Goal: Task Accomplishment & Management: Manage account settings

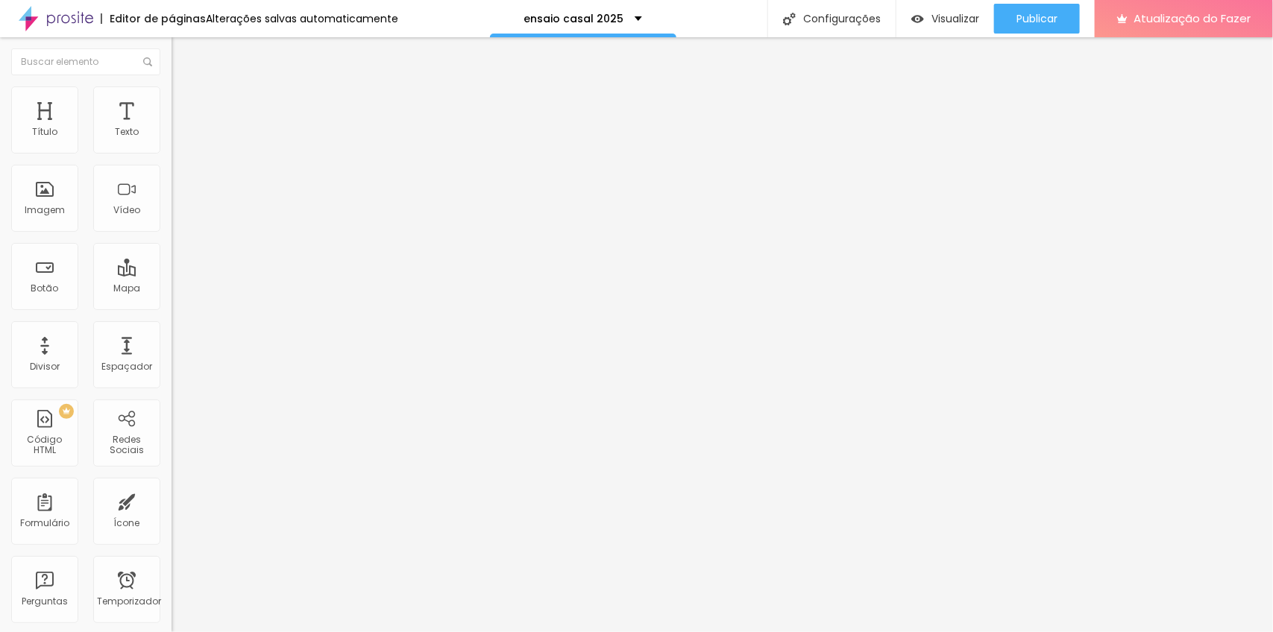
click at [180, 128] on font "Trocar imagem" at bounding box center [216, 122] width 72 height 13
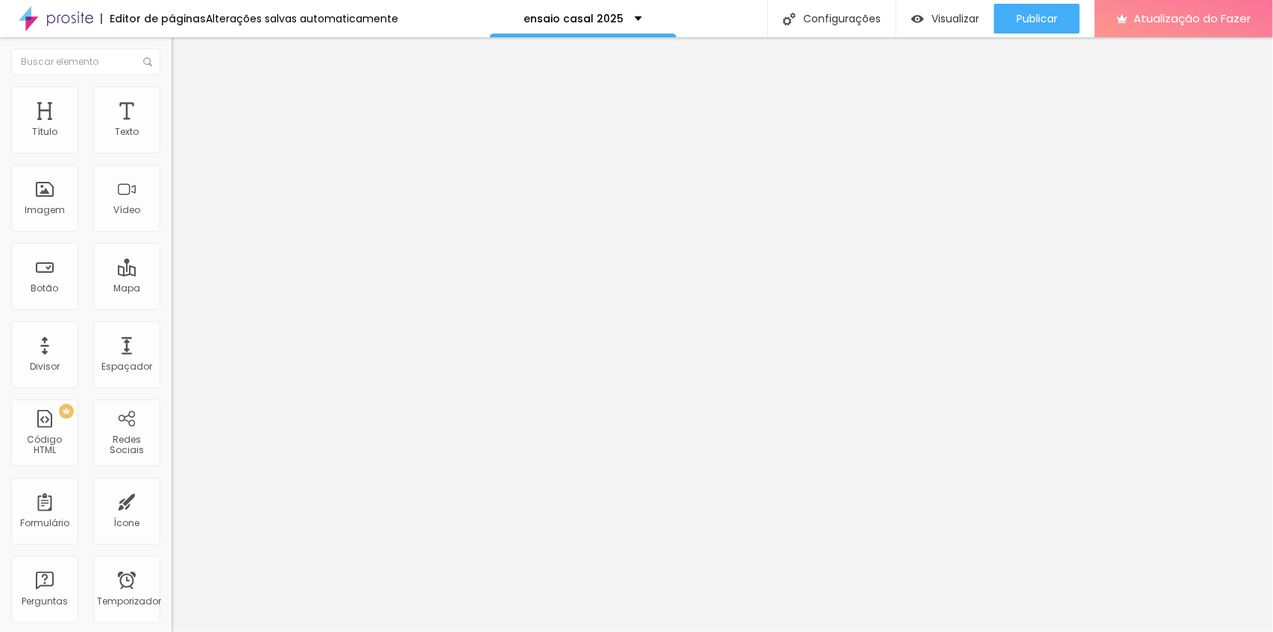
click at [185, 103] on font "Estilo" at bounding box center [196, 96] width 23 height 13
click at [172, 101] on img at bounding box center [178, 107] width 13 height 13
click at [172, 86] on li "Conteúdo" at bounding box center [258, 79] width 172 height 15
click at [185, 103] on font "Estilo" at bounding box center [196, 96] width 23 height 13
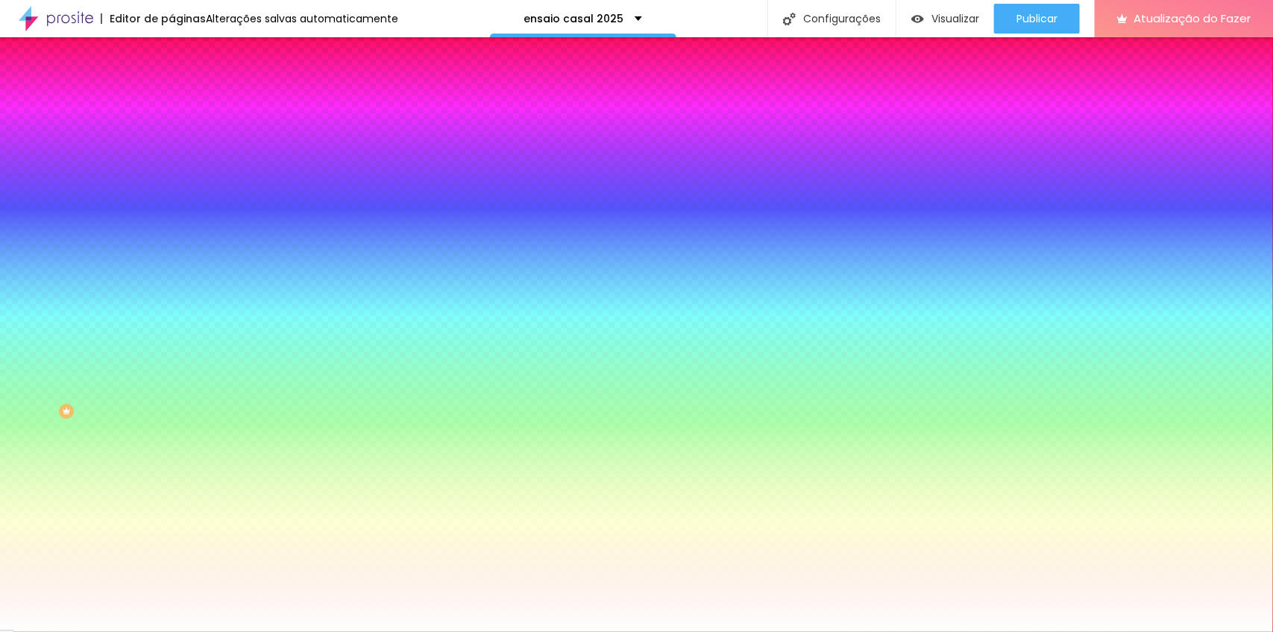
click at [172, 101] on li "Avançado" at bounding box center [258, 108] width 172 height 15
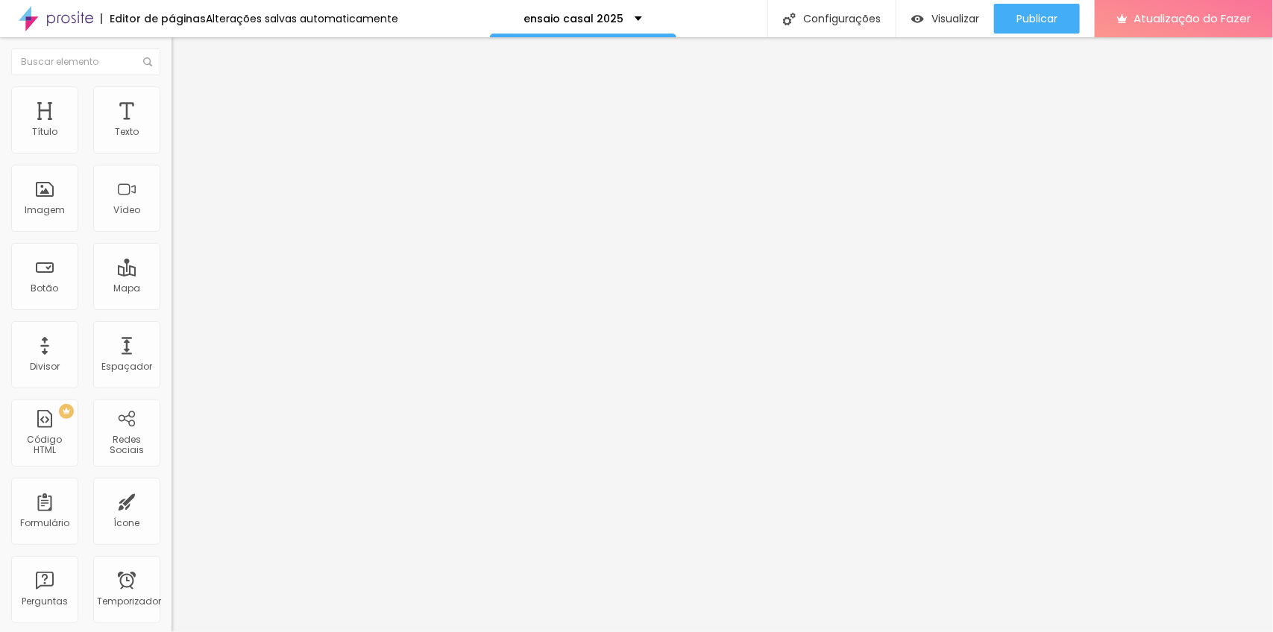
click at [172, 85] on img at bounding box center [178, 78] width 13 height 13
drag, startPoint x: 928, startPoint y: 101, endPoint x: 145, endPoint y: 329, distance: 815.5
click at [172, 233] on font "Original" at bounding box center [190, 227] width 36 height 13
click at [172, 259] on div "Quadrado 1:1" at bounding box center [258, 254] width 172 height 9
click at [172, 233] on font "Original" at bounding box center [190, 227] width 36 height 13
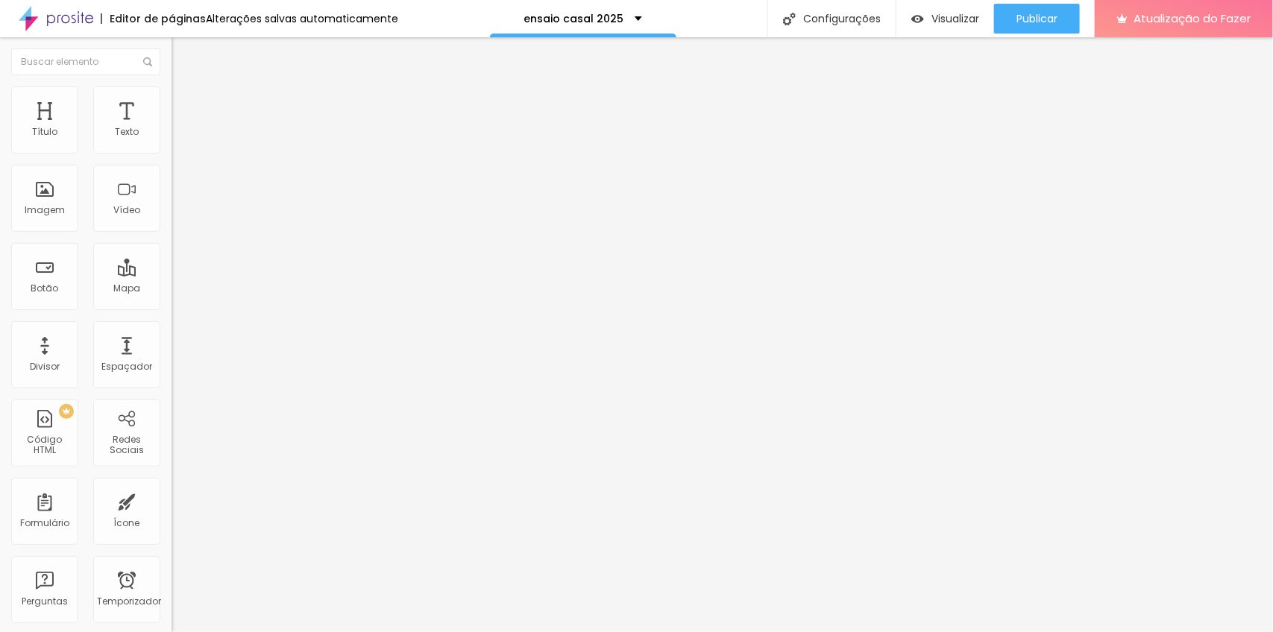
click at [172, 233] on font "Original" at bounding box center [190, 227] width 36 height 13
click at [172, 274] on span "Original" at bounding box center [190, 268] width 36 height 13
click at [951, 19] on font "Visualizar" at bounding box center [955, 18] width 48 height 15
click at [172, 95] on img at bounding box center [178, 92] width 13 height 13
click at [172, 86] on li "Estilo" at bounding box center [258, 79] width 172 height 15
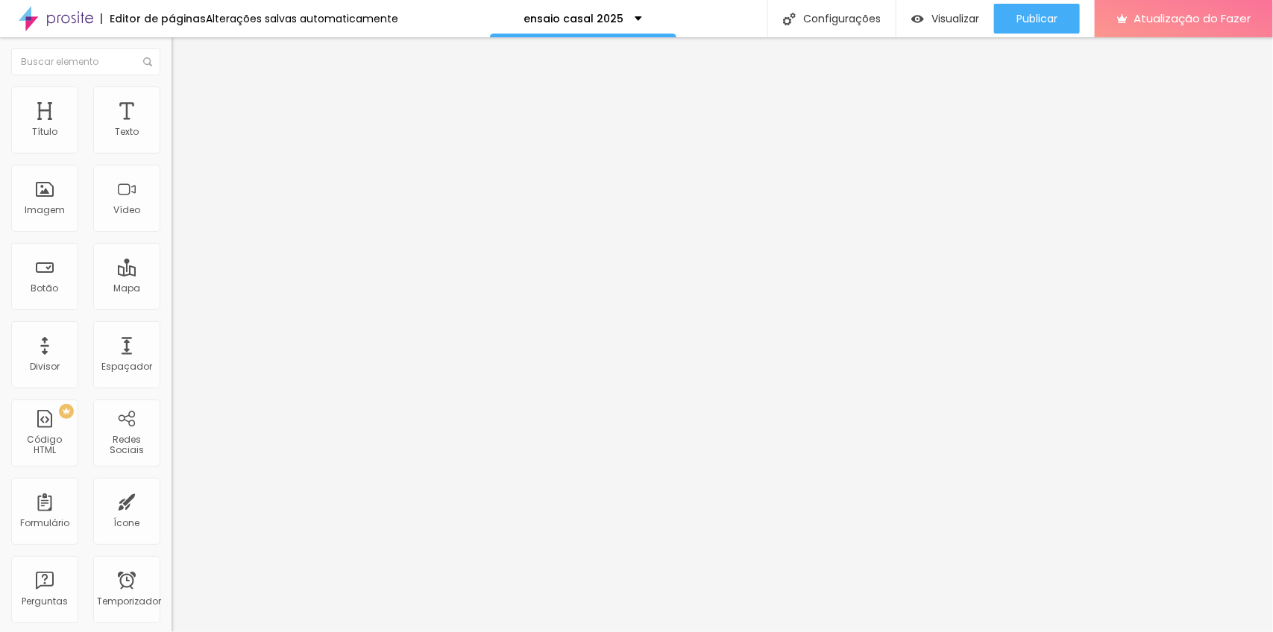
click at [177, 139] on icon "button" at bounding box center [181, 134] width 9 height 9
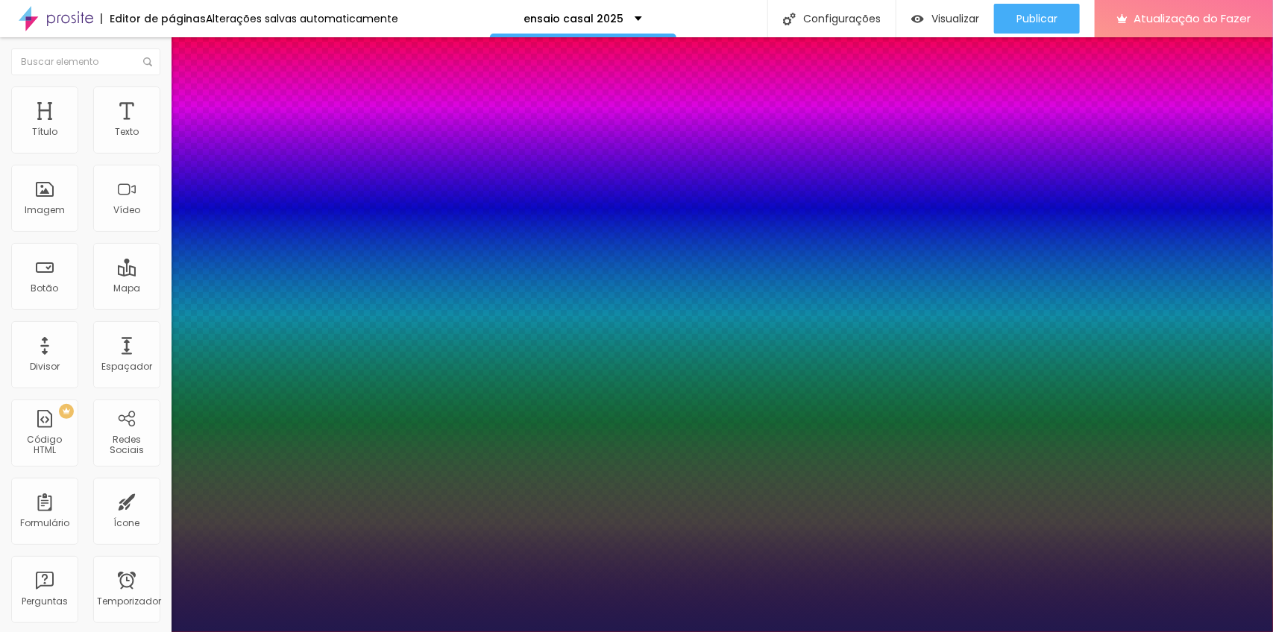
type input "1"
click at [830, 632] on div at bounding box center [636, 632] width 1273 height 0
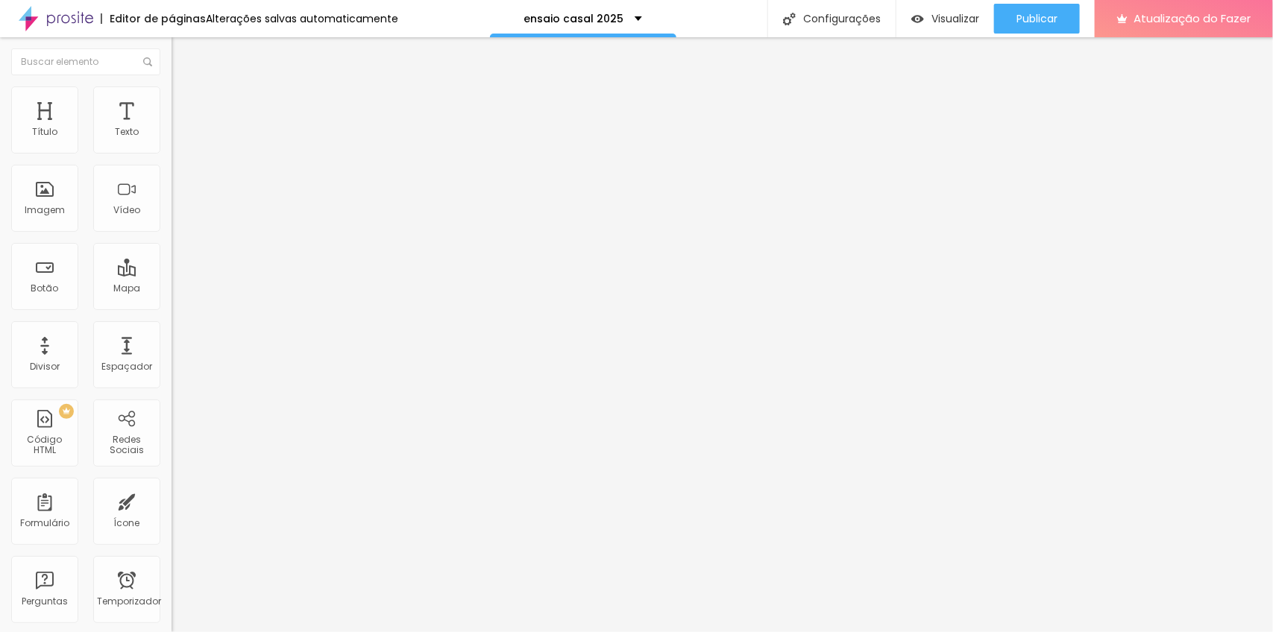
click at [177, 139] on icon "button" at bounding box center [181, 134] width 9 height 9
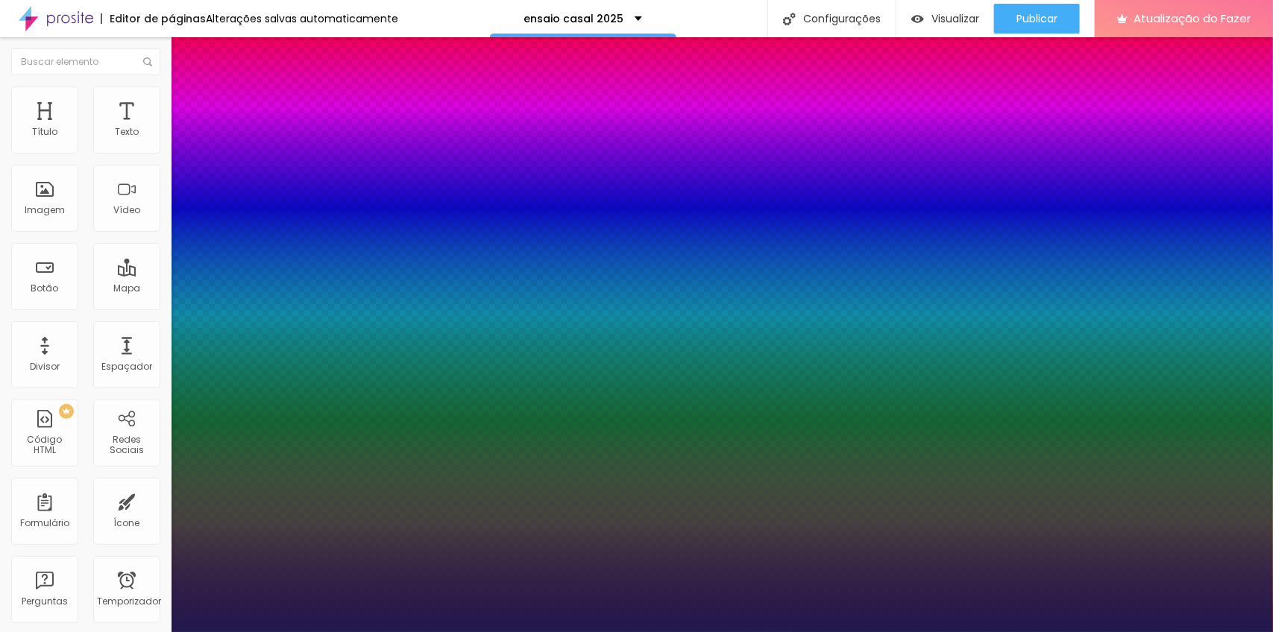
type input "1"
click at [1039, 632] on div at bounding box center [636, 632] width 1273 height 0
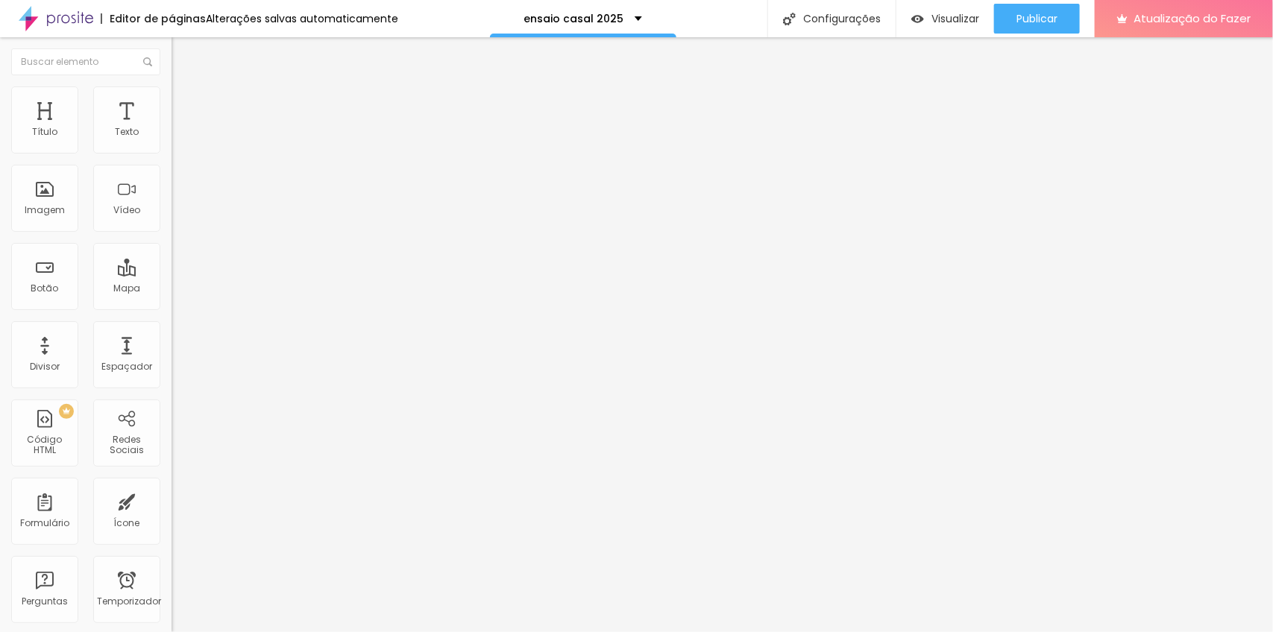
click at [180, 146] on font "Editar perguntas" at bounding box center [218, 139] width 76 height 13
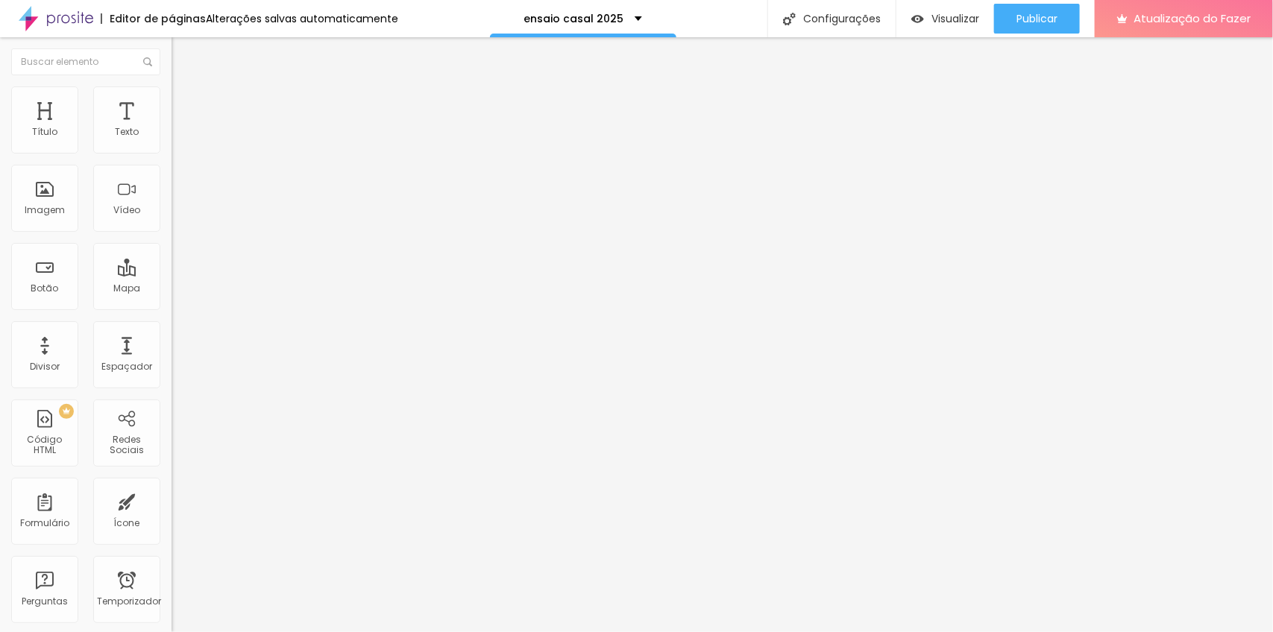
click at [185, 103] on font "Estilo" at bounding box center [196, 96] width 23 height 13
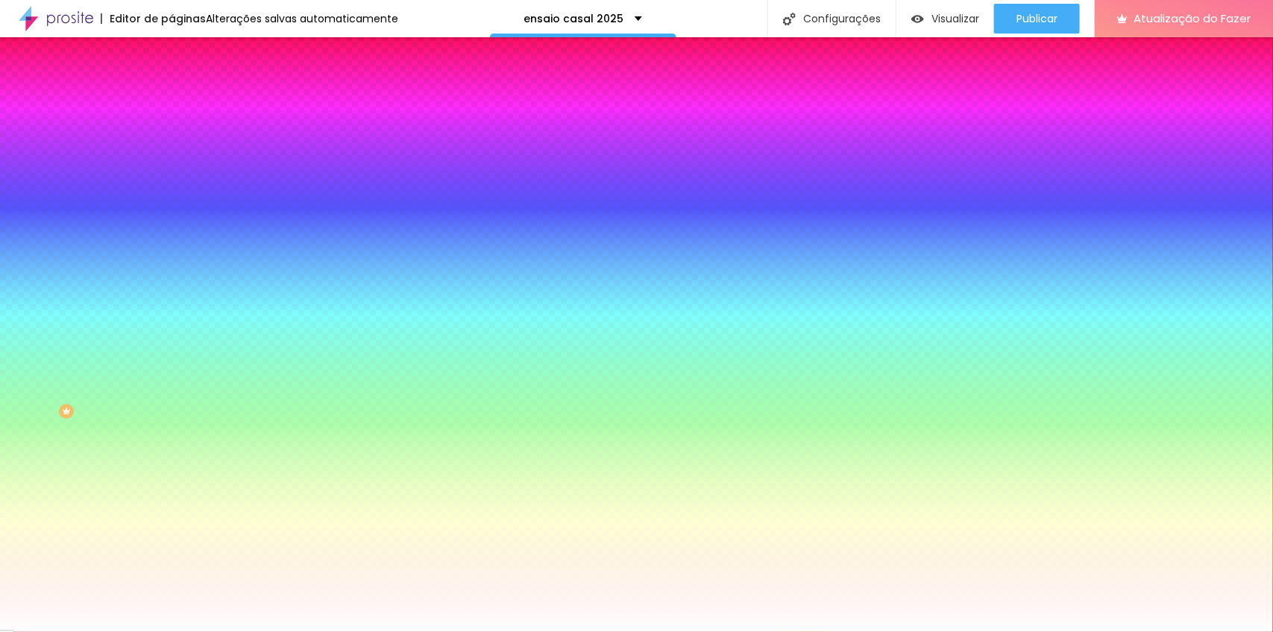
click at [172, 101] on li "Avançado" at bounding box center [258, 108] width 172 height 15
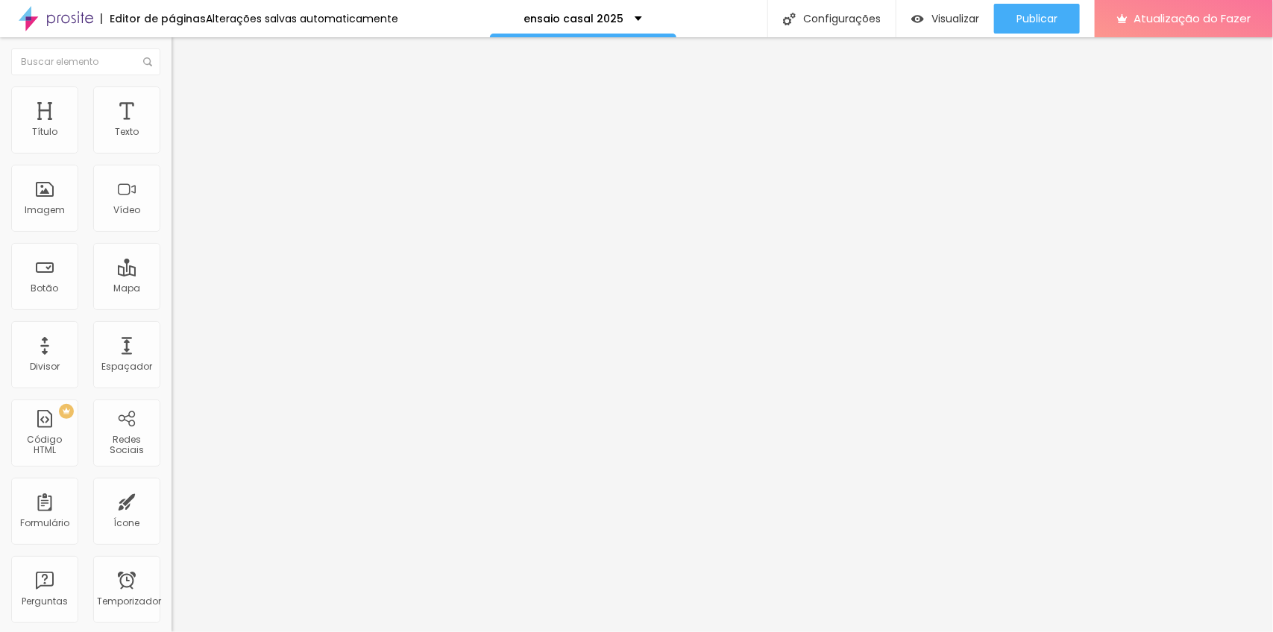
click at [172, 87] on img at bounding box center [178, 92] width 13 height 13
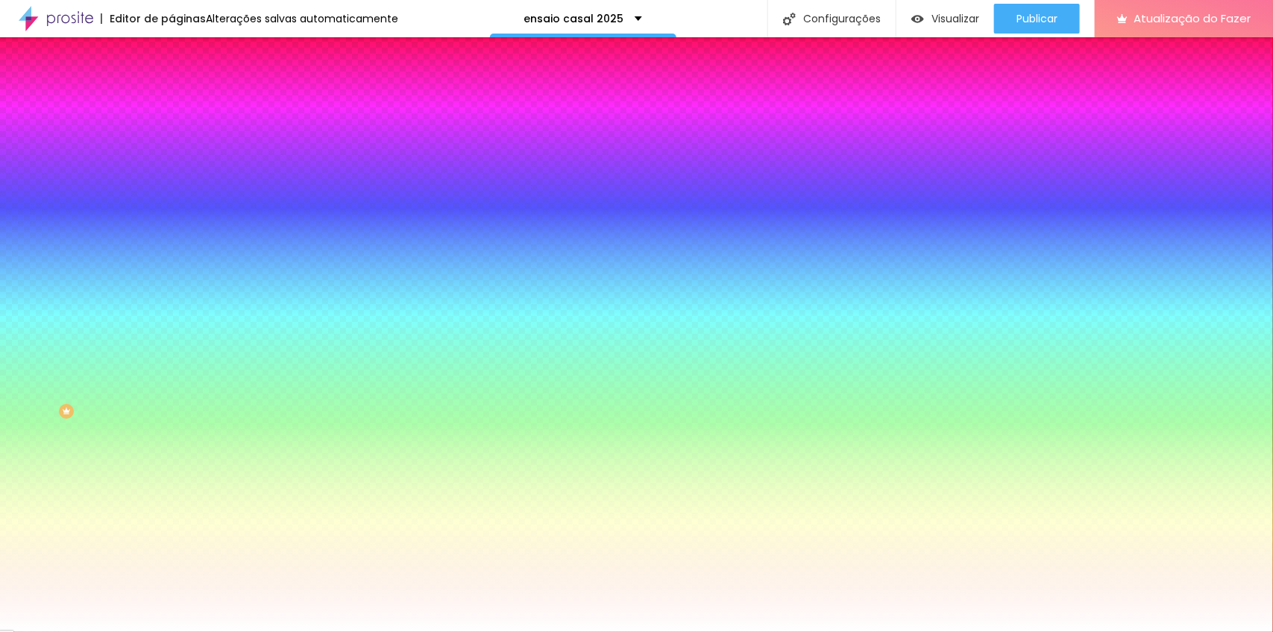
click at [172, 86] on li "Conteúdo" at bounding box center [258, 79] width 172 height 15
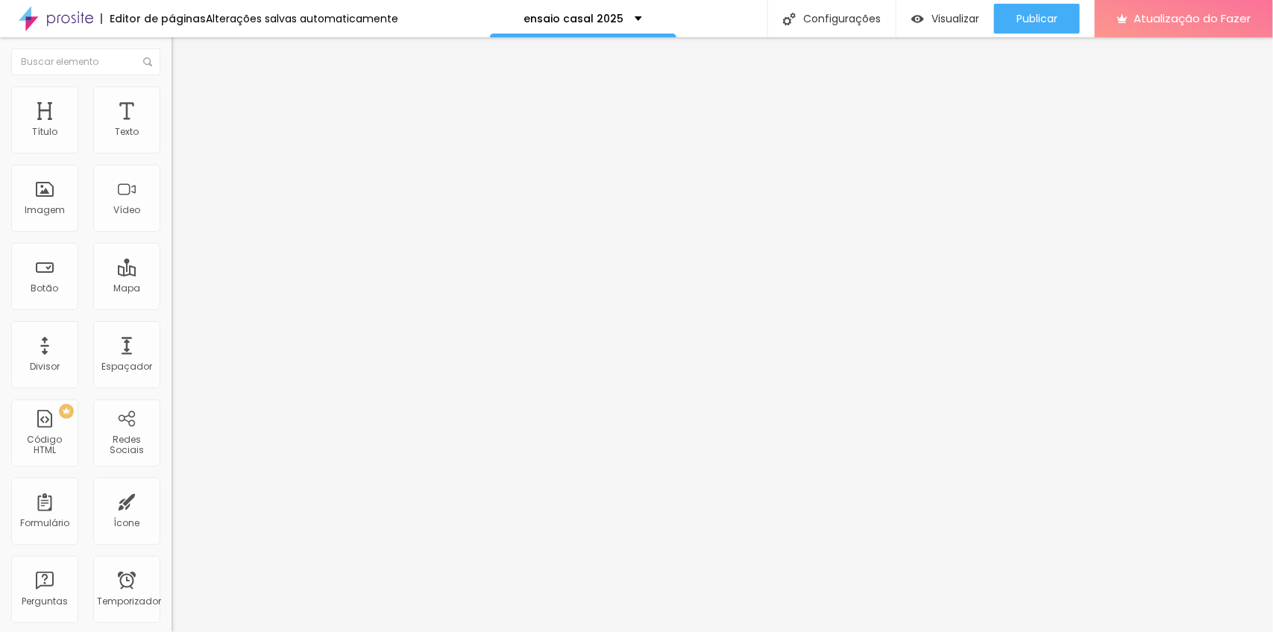
click at [172, 134] on div "Quantidade : 7" at bounding box center [258, 129] width 172 height 9
click at [172, 146] on span "Editar perguntas" at bounding box center [214, 139] width 85 height 13
click at [1029, 21] on font "Publicar" at bounding box center [1036, 18] width 41 height 15
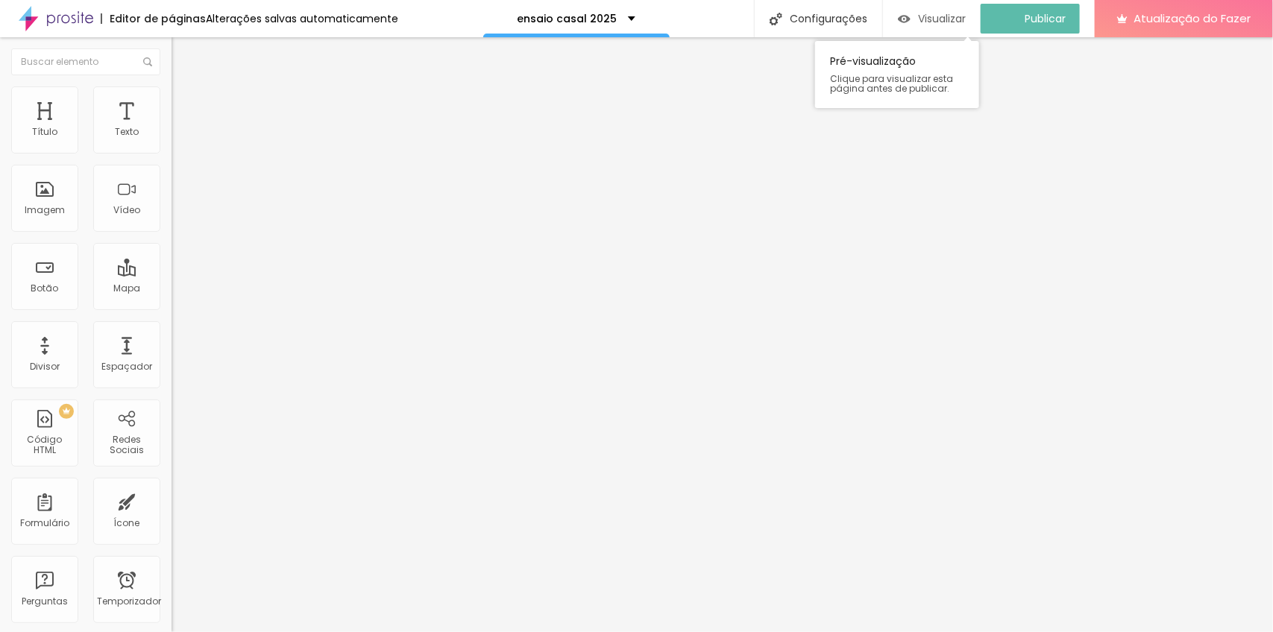
click at [966, 13] on font "Visualizar" at bounding box center [942, 18] width 48 height 15
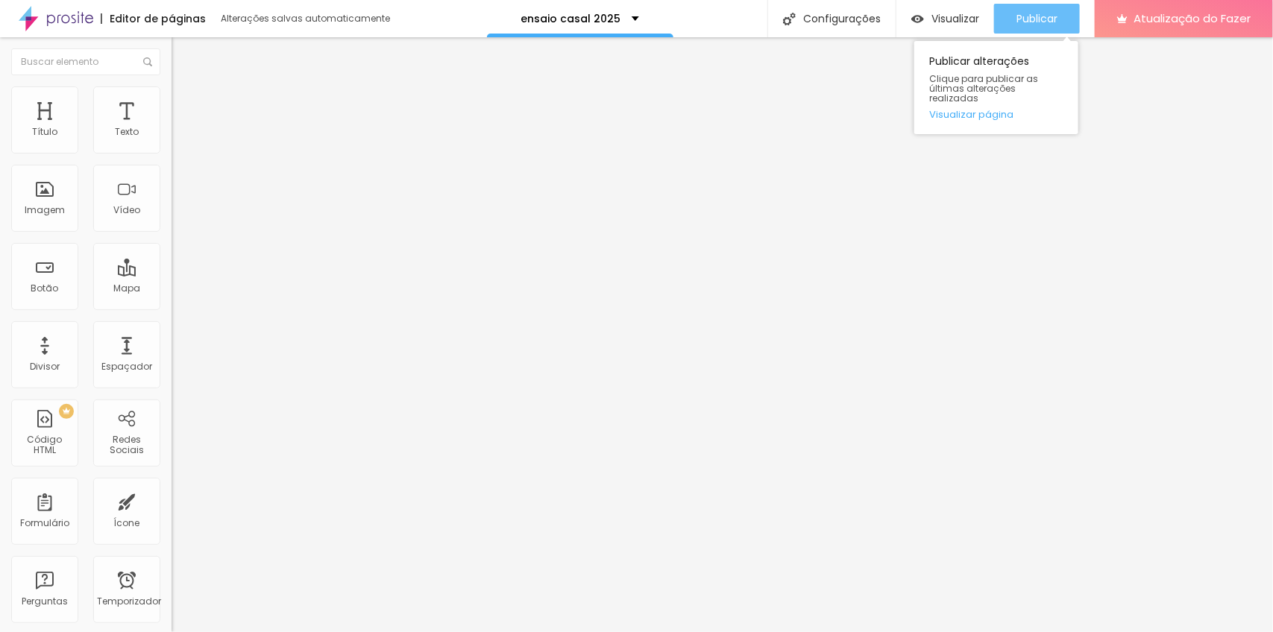
click at [1050, 9] on div "Publicar" at bounding box center [1036, 19] width 41 height 30
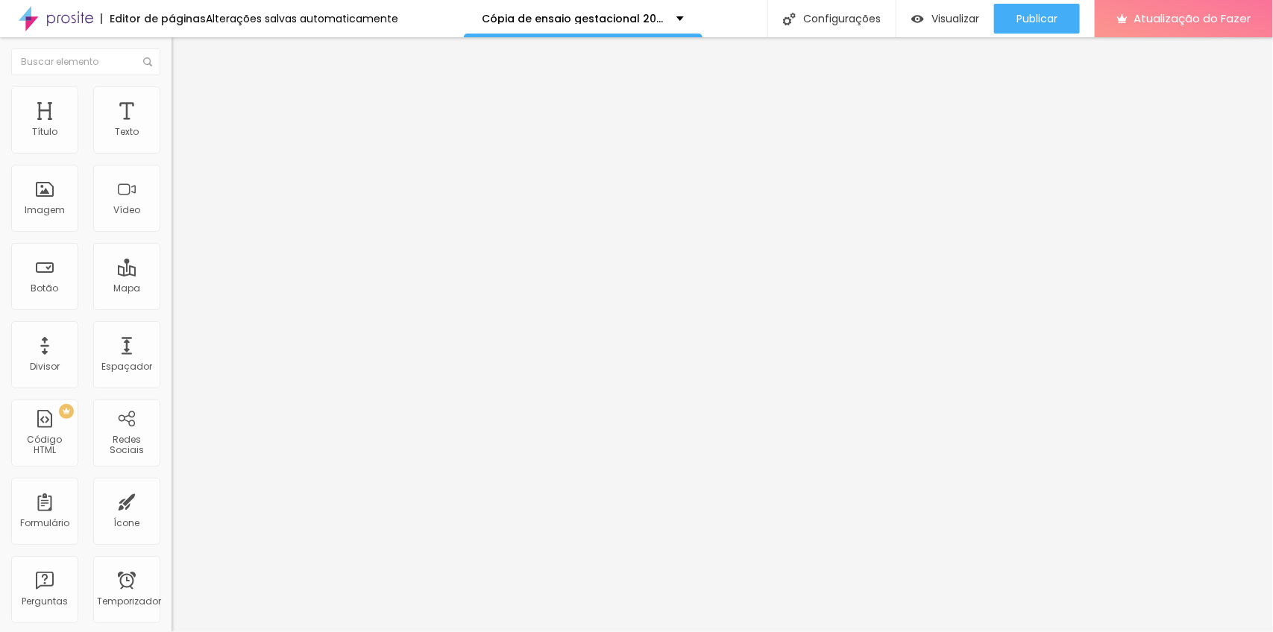
click at [172, 97] on li "Estilo" at bounding box center [258, 93] width 172 height 15
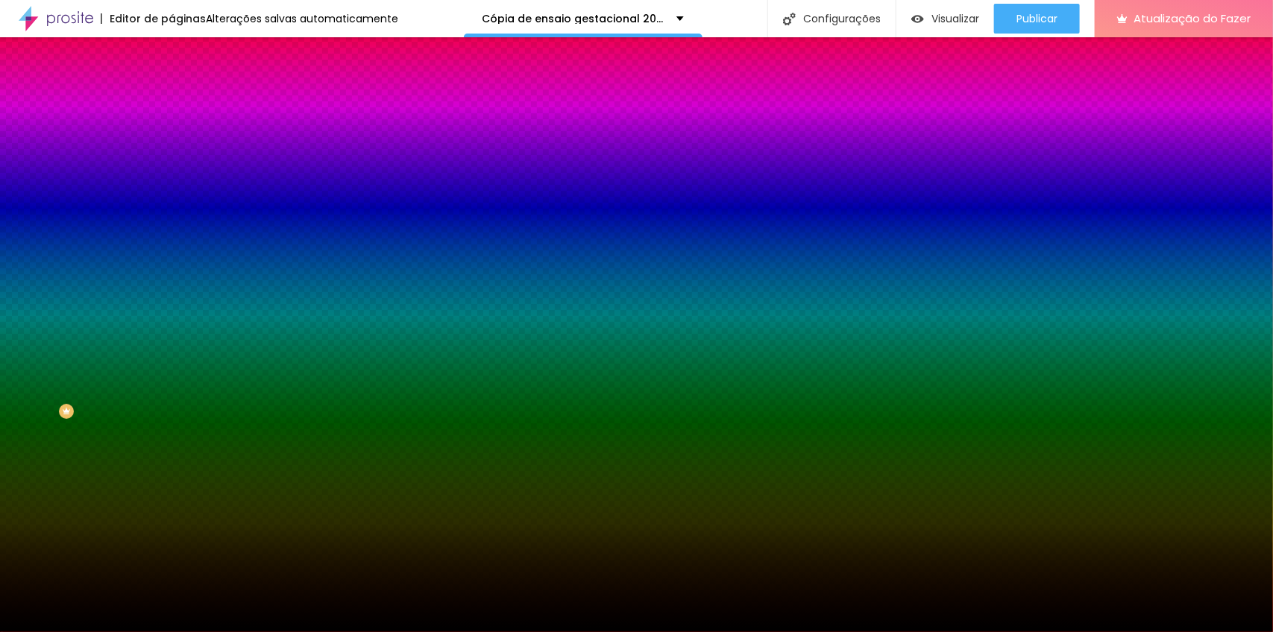
click at [180, 137] on font "Trocar imagem" at bounding box center [216, 131] width 72 height 13
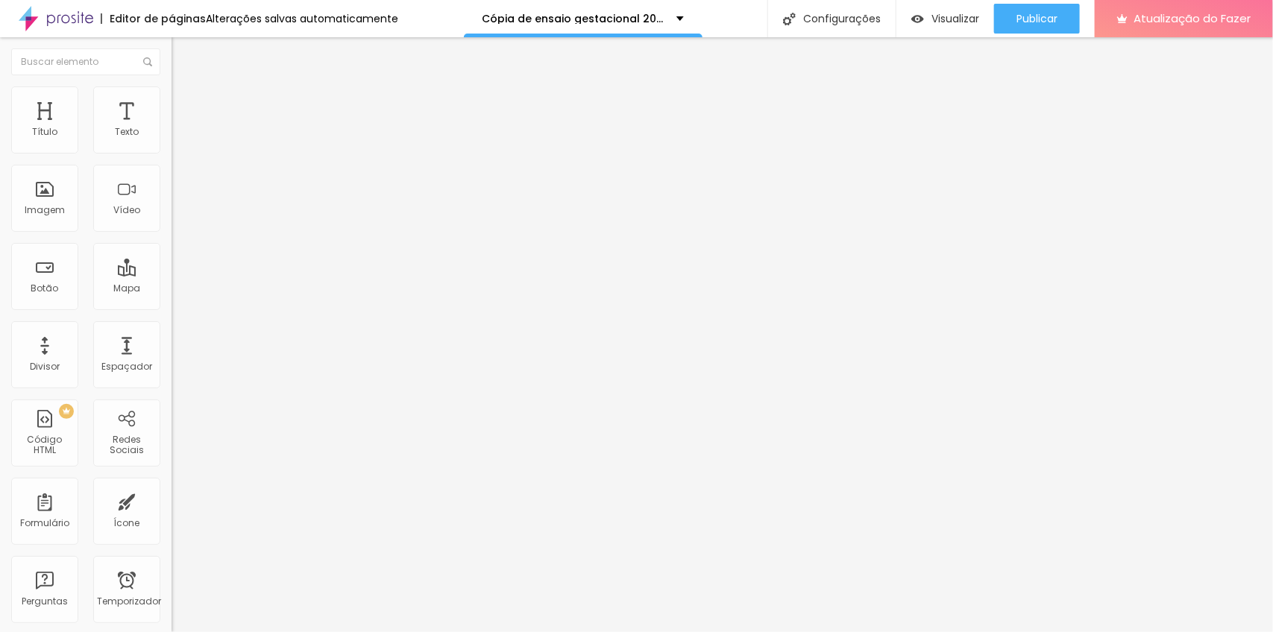
click at [180, 128] on font "Trocar imagem" at bounding box center [216, 122] width 72 height 13
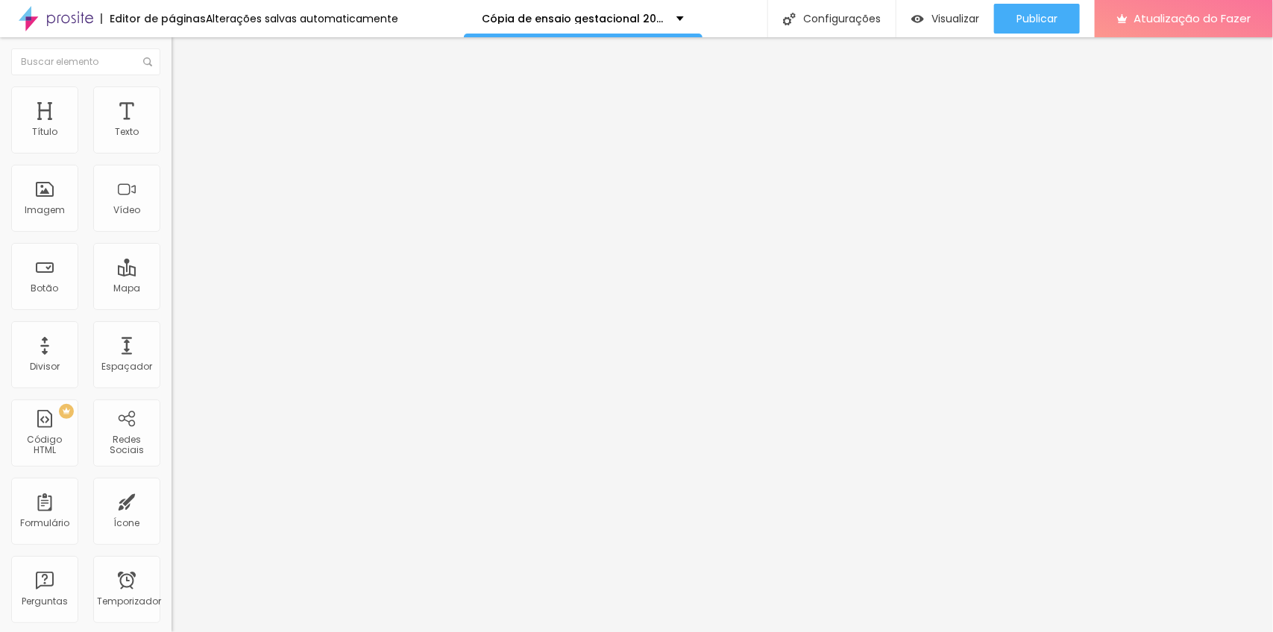
scroll to position [2114, 0]
click at [180, 128] on font "Trocar imagem" at bounding box center [216, 122] width 72 height 13
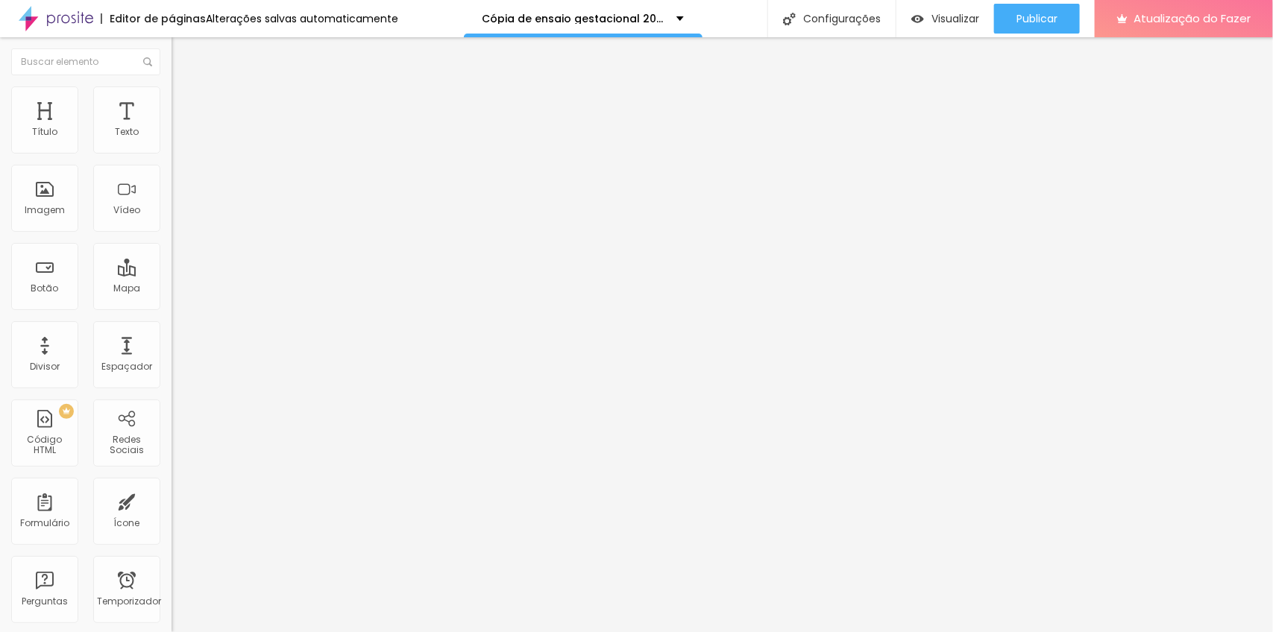
click at [180, 128] on font "Trocar imagem" at bounding box center [216, 122] width 72 height 13
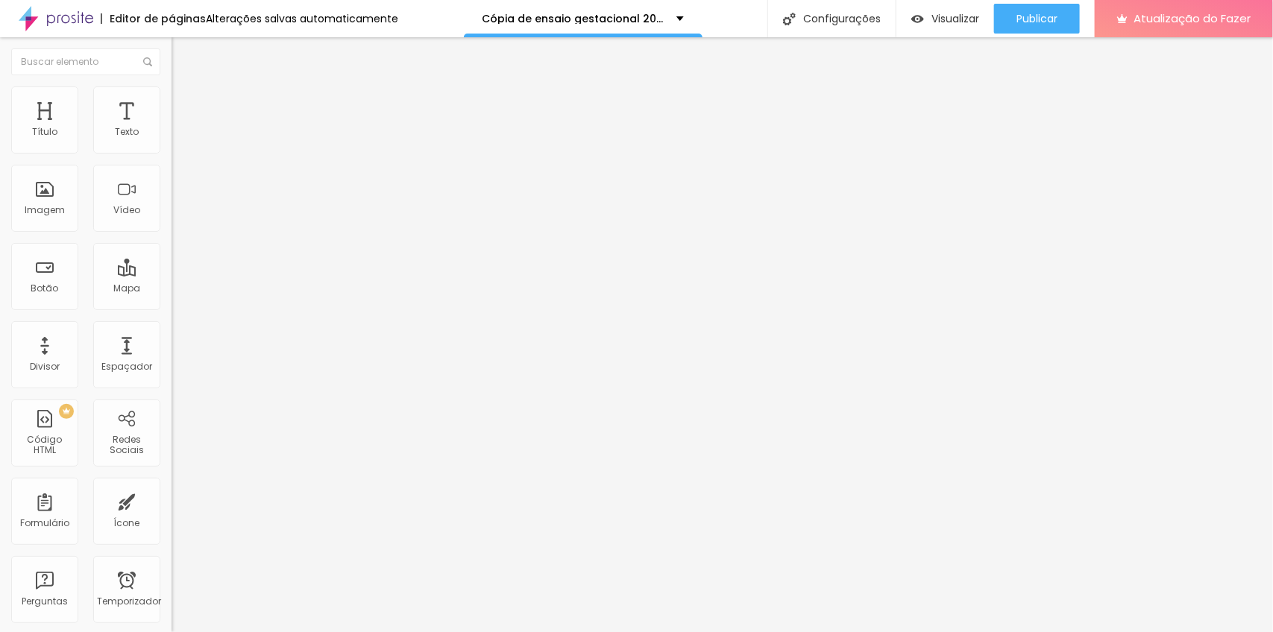
click at [180, 128] on font "Trocar imagem" at bounding box center [216, 122] width 72 height 13
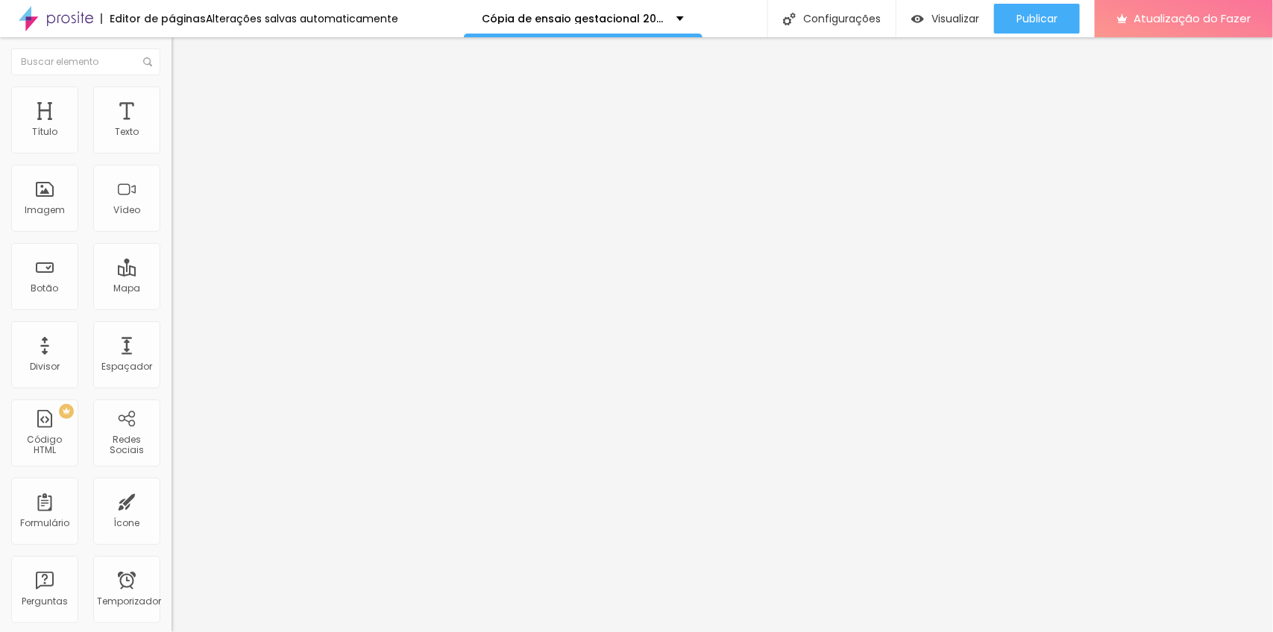
click at [180, 128] on font "Trocar imagem" at bounding box center [216, 122] width 72 height 13
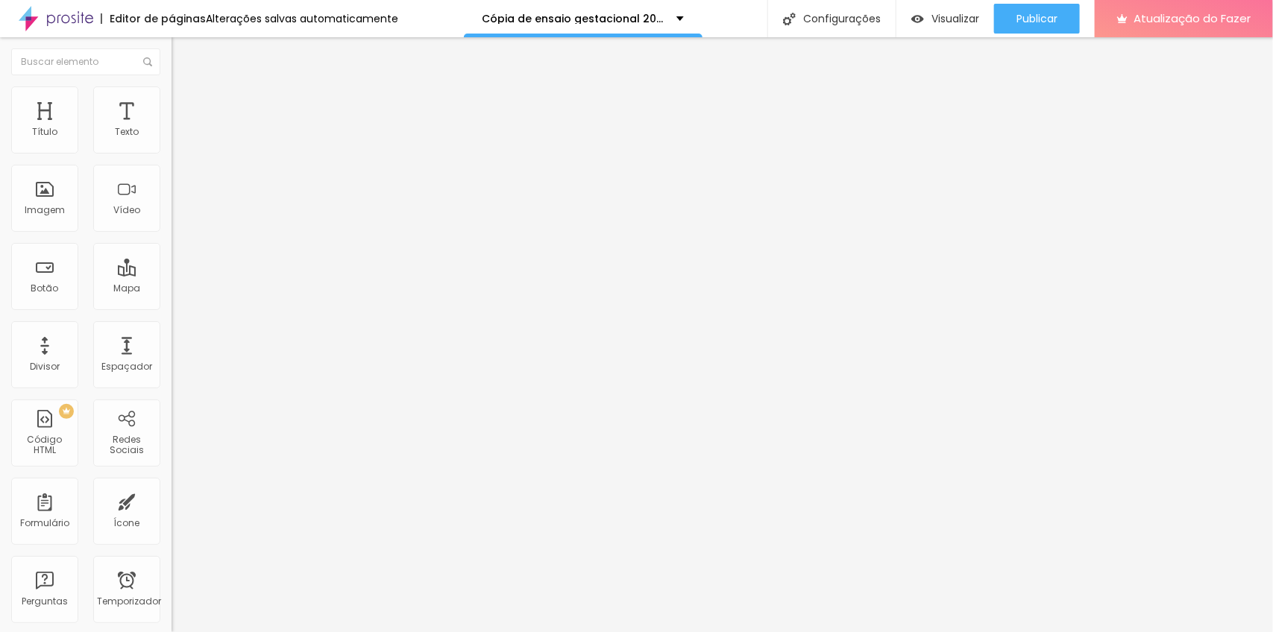
click at [180, 128] on font "Trocar imagem" at bounding box center [216, 122] width 72 height 13
click at [172, 146] on span "Editar perguntas" at bounding box center [214, 139] width 85 height 13
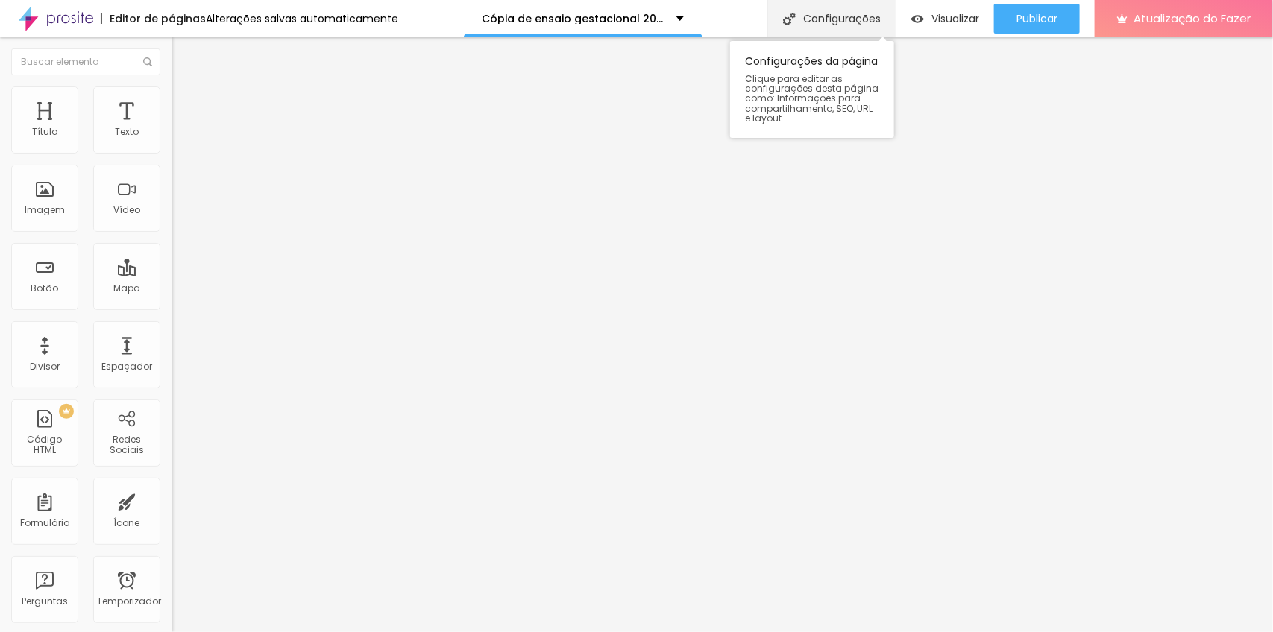
click at [876, 5] on div "Configurações" at bounding box center [831, 18] width 128 height 37
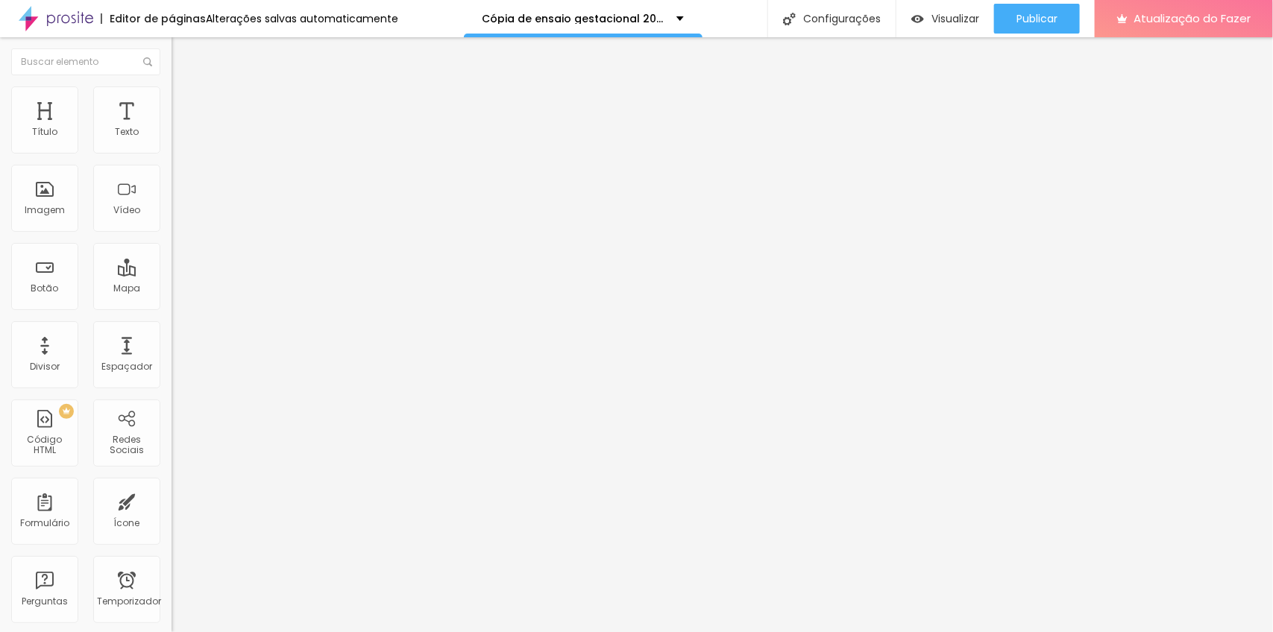
drag, startPoint x: 559, startPoint y: 225, endPoint x: 507, endPoint y: 218, distance: 52.6
type input "/ensaio-gestante-2025"
drag, startPoint x: 549, startPoint y: 157, endPoint x: 448, endPoint y: 169, distance: 101.5
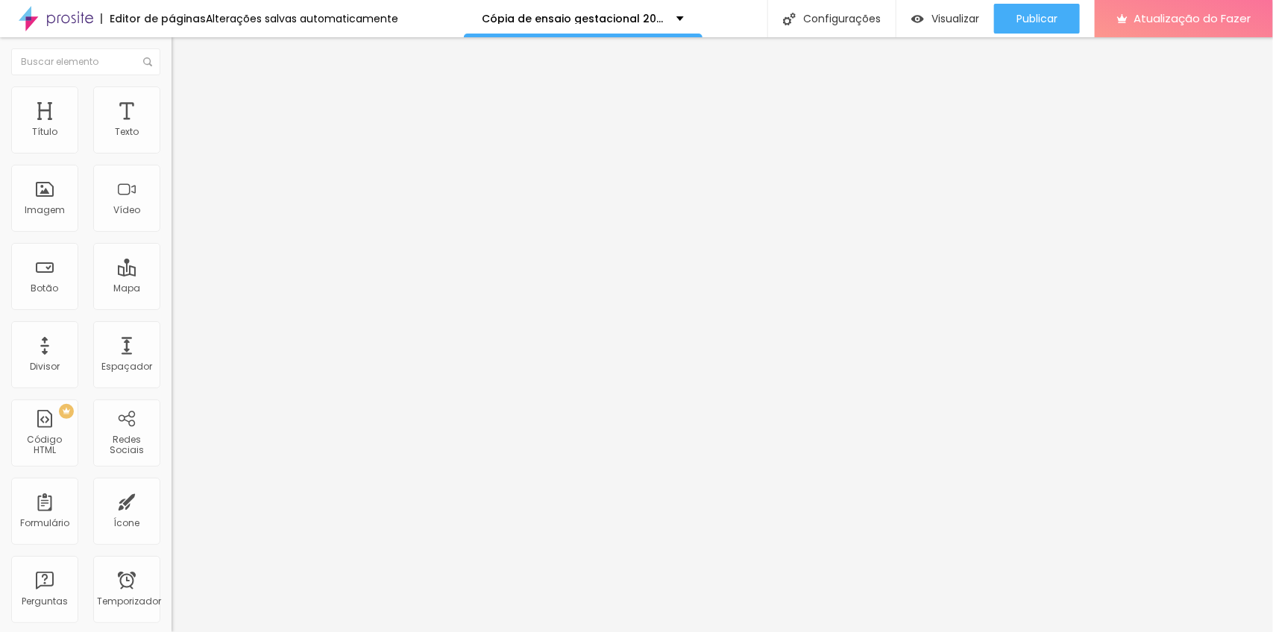
type input "ensaio gestante 2025"
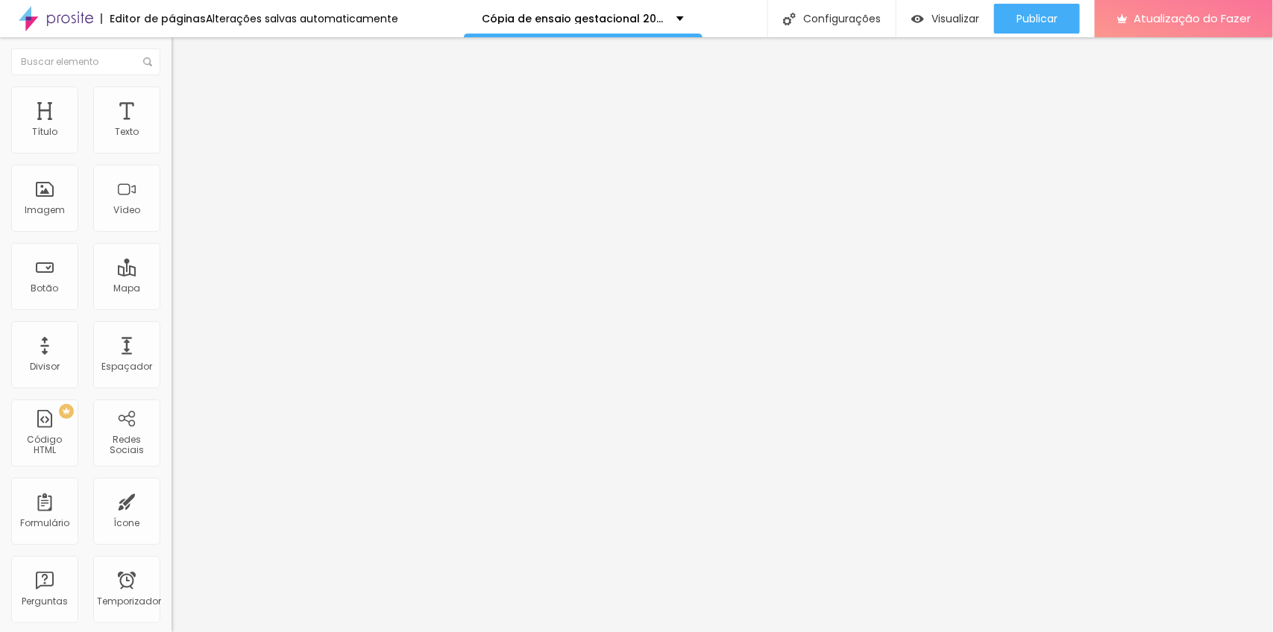
click at [172, 101] on li "Avançado" at bounding box center [258, 108] width 172 height 15
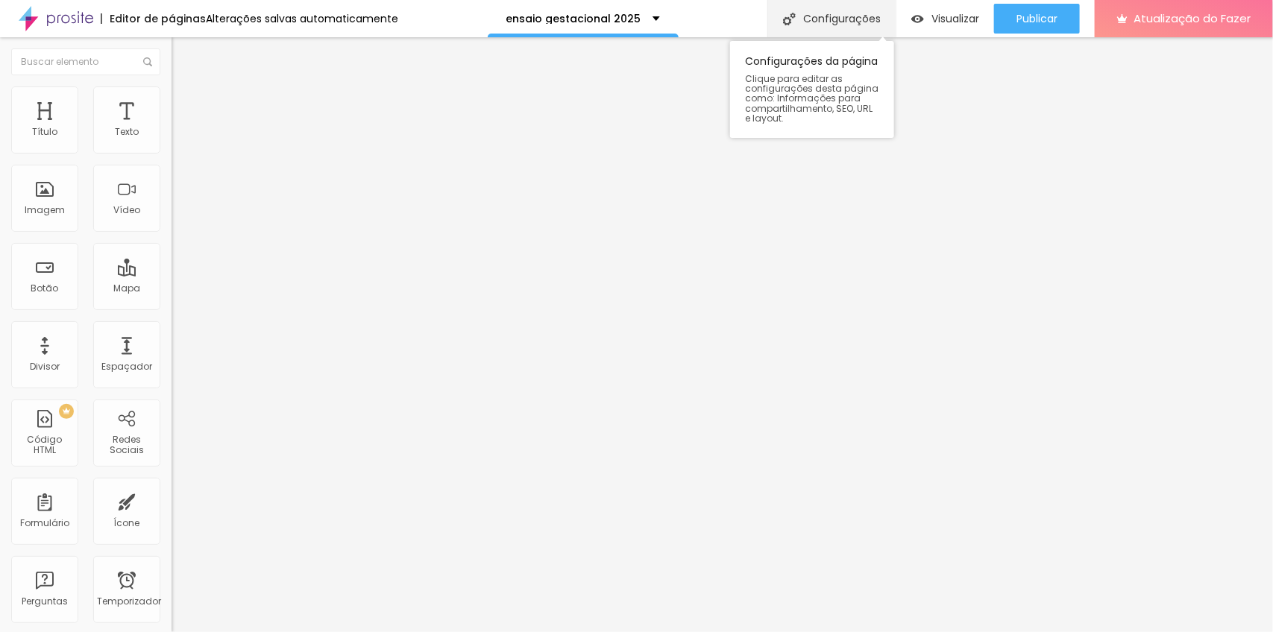
click at [859, 17] on font "Configurações" at bounding box center [842, 18] width 78 height 15
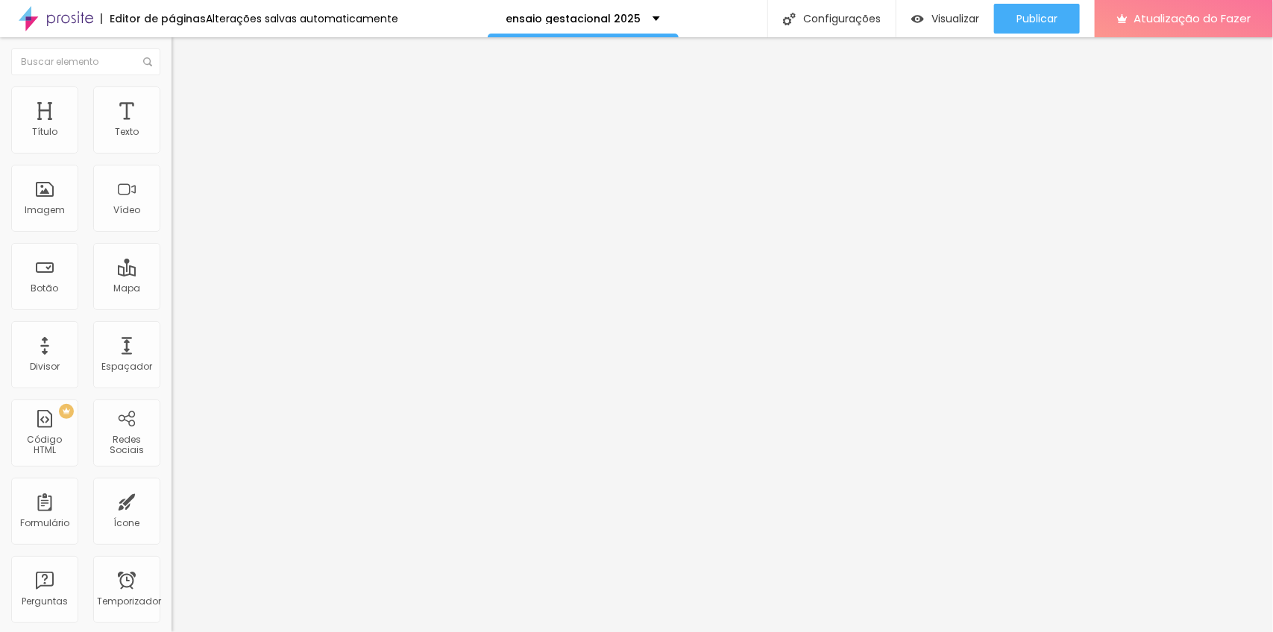
drag, startPoint x: 560, startPoint y: 227, endPoint x: 504, endPoint y: 227, distance: 55.9
type input "/ensaio-gestante-2025"
drag, startPoint x: 552, startPoint y: 158, endPoint x: 455, endPoint y: 147, distance: 97.6
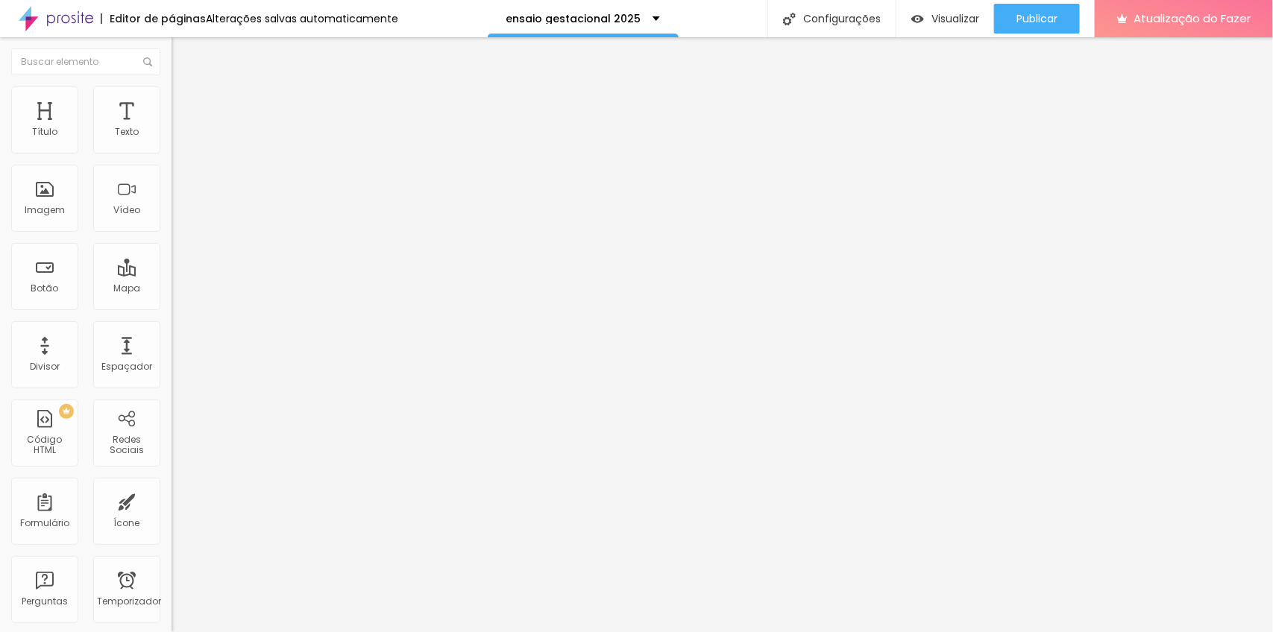
type input "ensaio gestante 2025"
drag, startPoint x: 629, startPoint y: 329, endPoint x: 690, endPoint y: 332, distance: 61.2
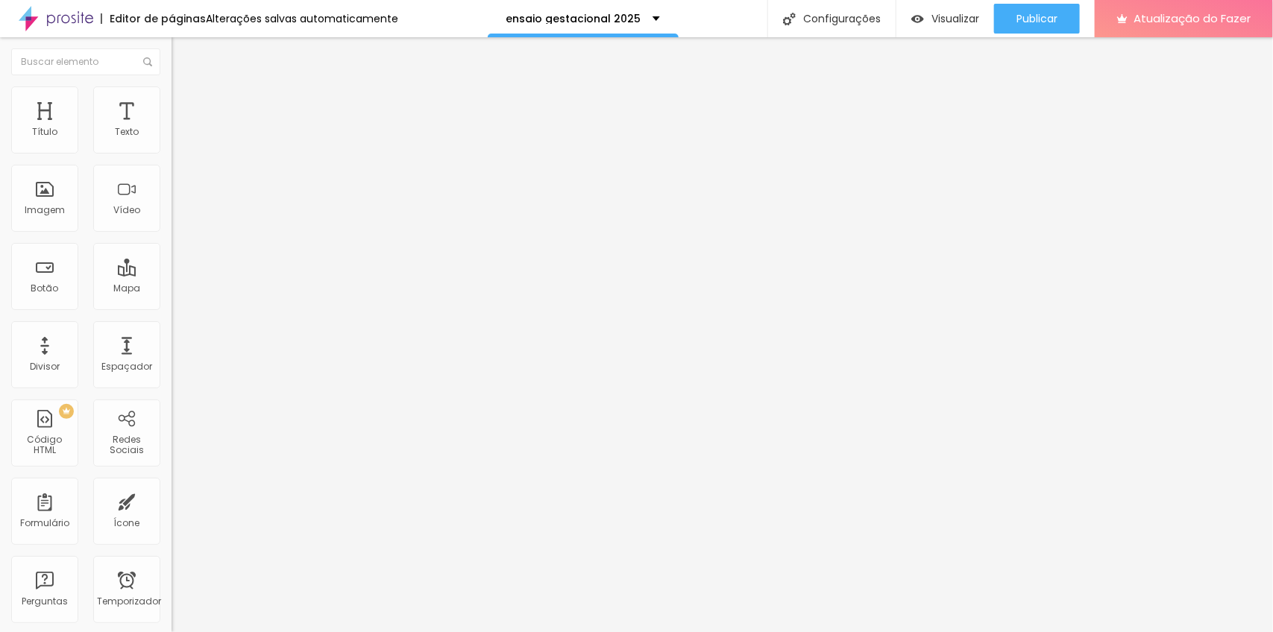
type input "Tropicália | Fotógrafo de Gestantes em Nova Friburgo"
drag, startPoint x: 573, startPoint y: 419, endPoint x: 630, endPoint y: 415, distance: 57.5
drag, startPoint x: 781, startPoint y: 419, endPoint x: 815, endPoint y: 419, distance: 33.6
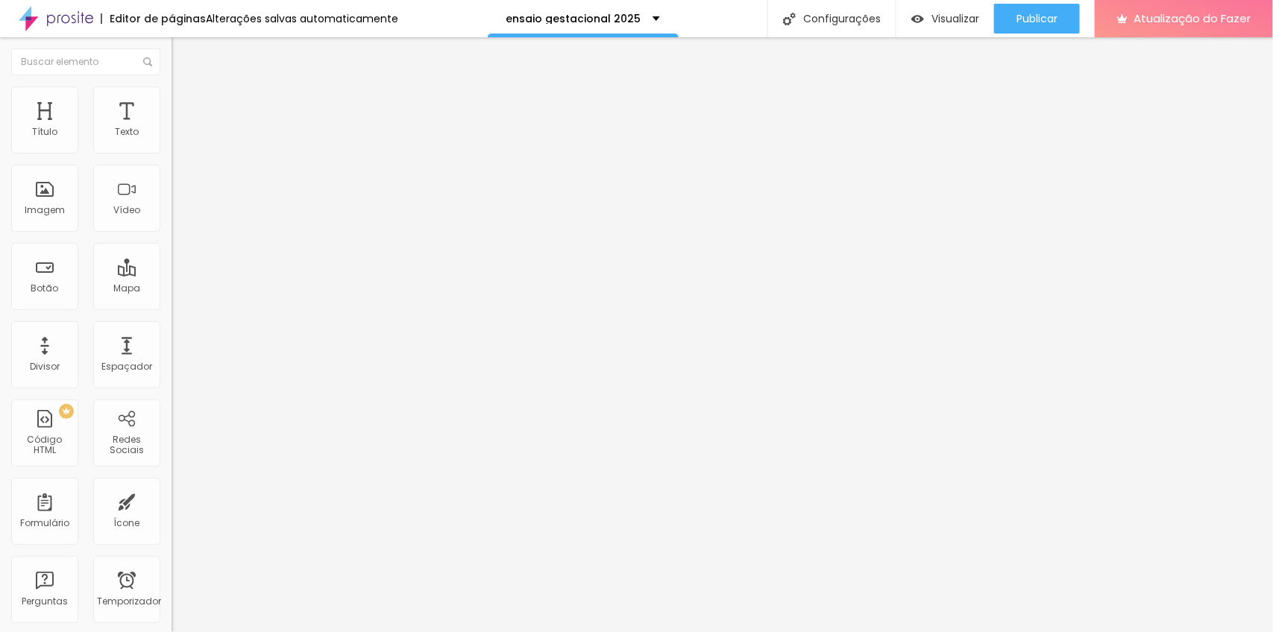
type textarea "Registros afetivos de histórias reais. Fotografia de família espontânea, leve e…"
drag, startPoint x: 776, startPoint y: 502, endPoint x: 832, endPoint y: 492, distance: 57.5
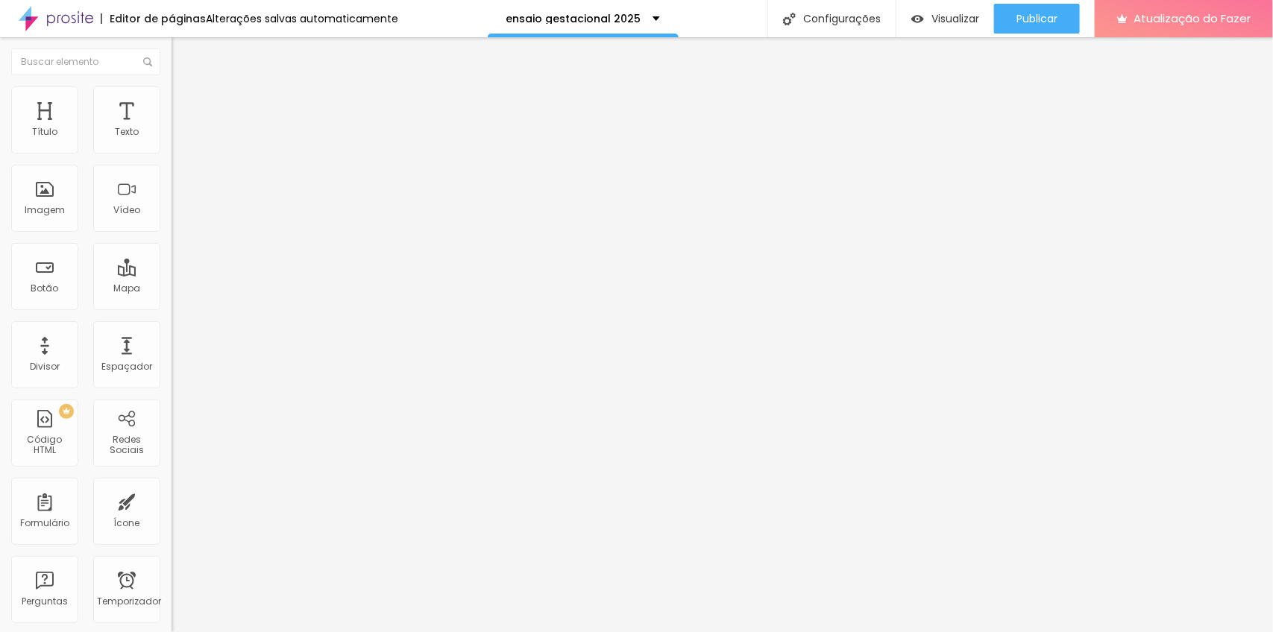
drag, startPoint x: 727, startPoint y: 520, endPoint x: 672, endPoint y: 520, distance: 55.2
type textarea "fotógrafo,tropicalia,tropicalia fotografia,fotógrafo de gestante em Nova Fribur…"
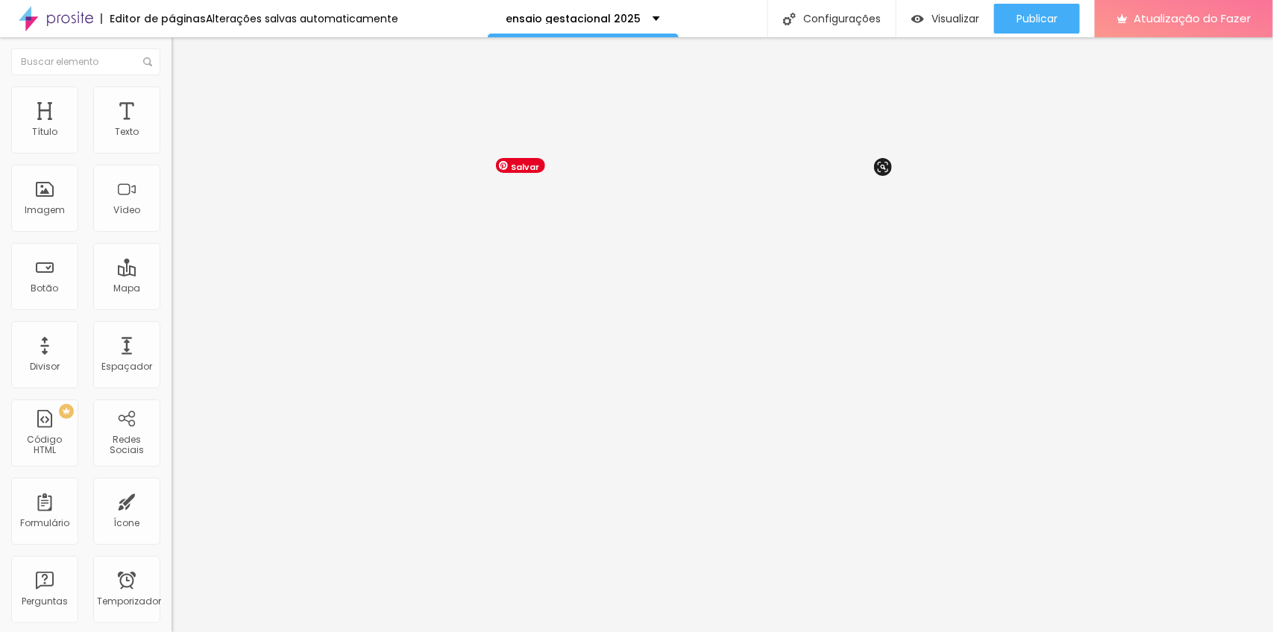
scroll to position [0, 0]
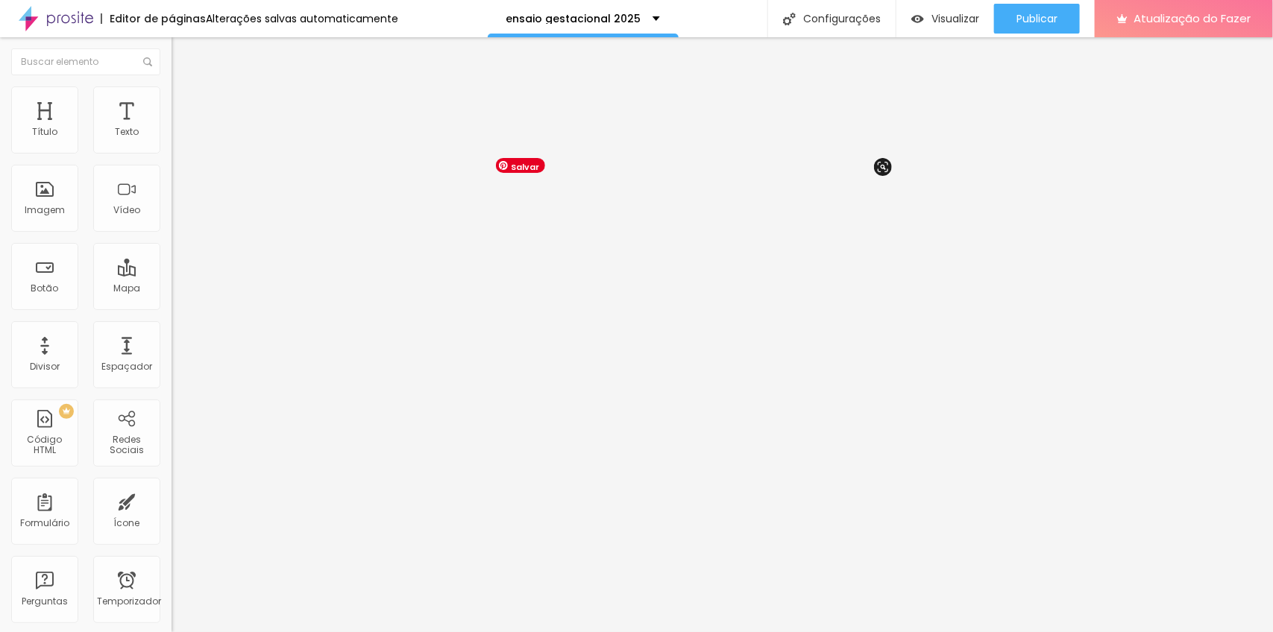
scroll to position [34, 0]
drag, startPoint x: 1182, startPoint y: 45, endPoint x: 1168, endPoint y: 56, distance: 17.6
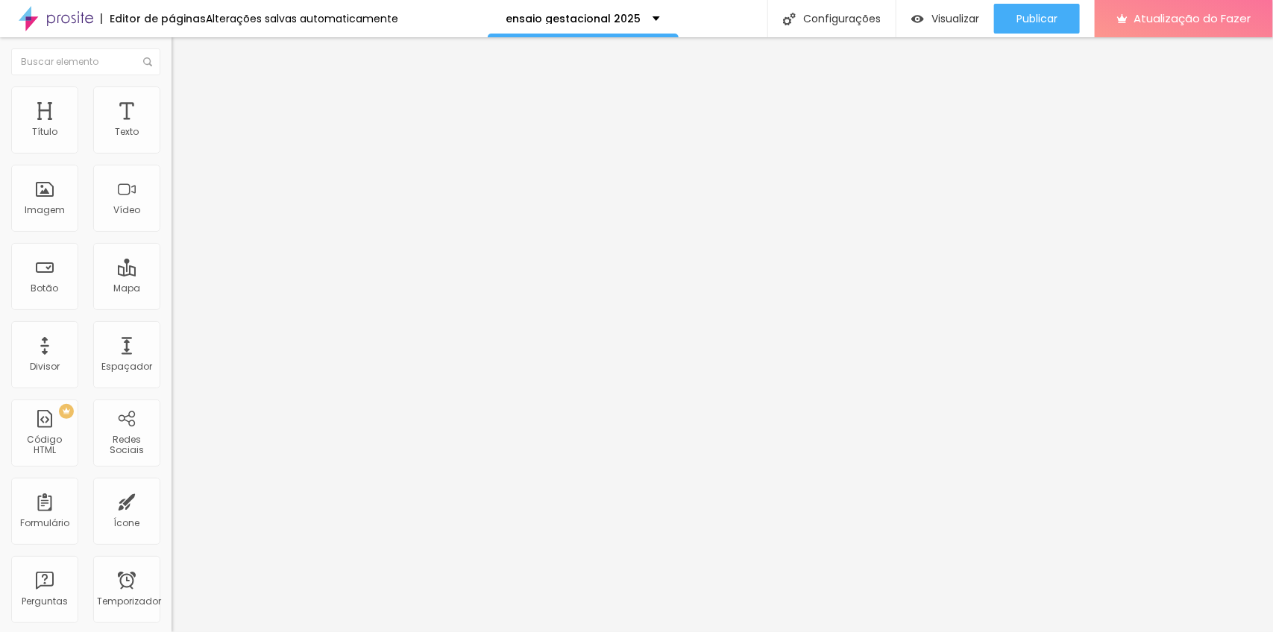
drag, startPoint x: 632, startPoint y: 404, endPoint x: 691, endPoint y: 403, distance: 58.2
type input "Tropicália | Fotógrafo de Gestantes em Nova Friburgo"
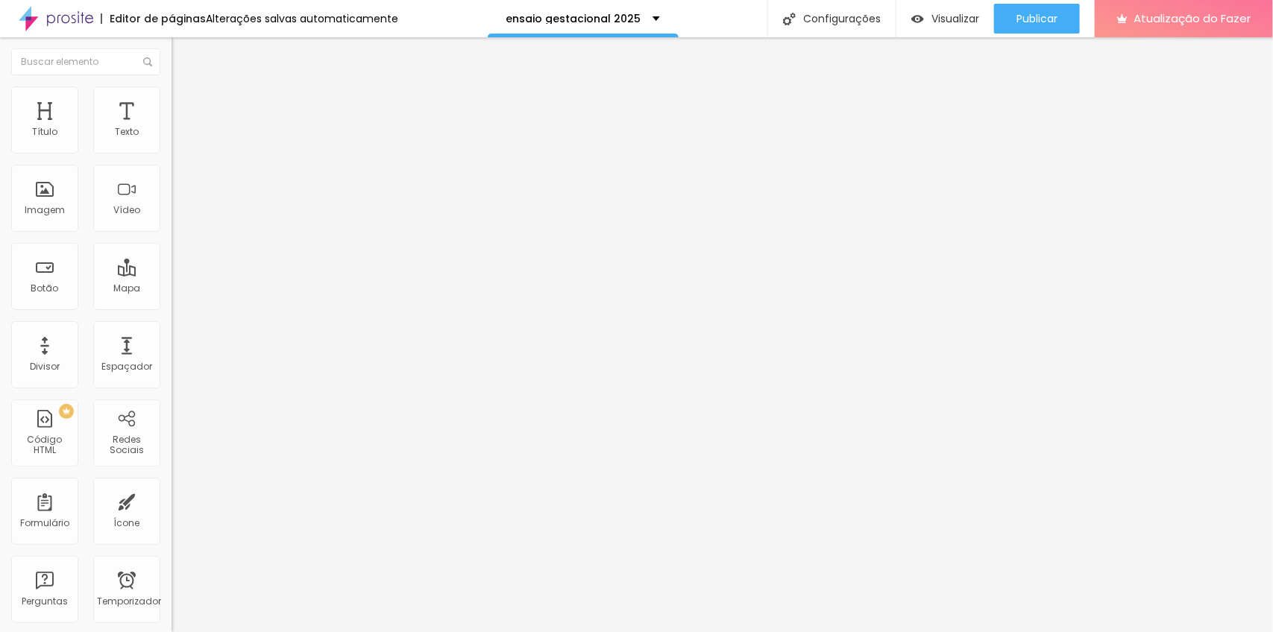
drag, startPoint x: 726, startPoint y: 403, endPoint x: 492, endPoint y: 370, distance: 235.8
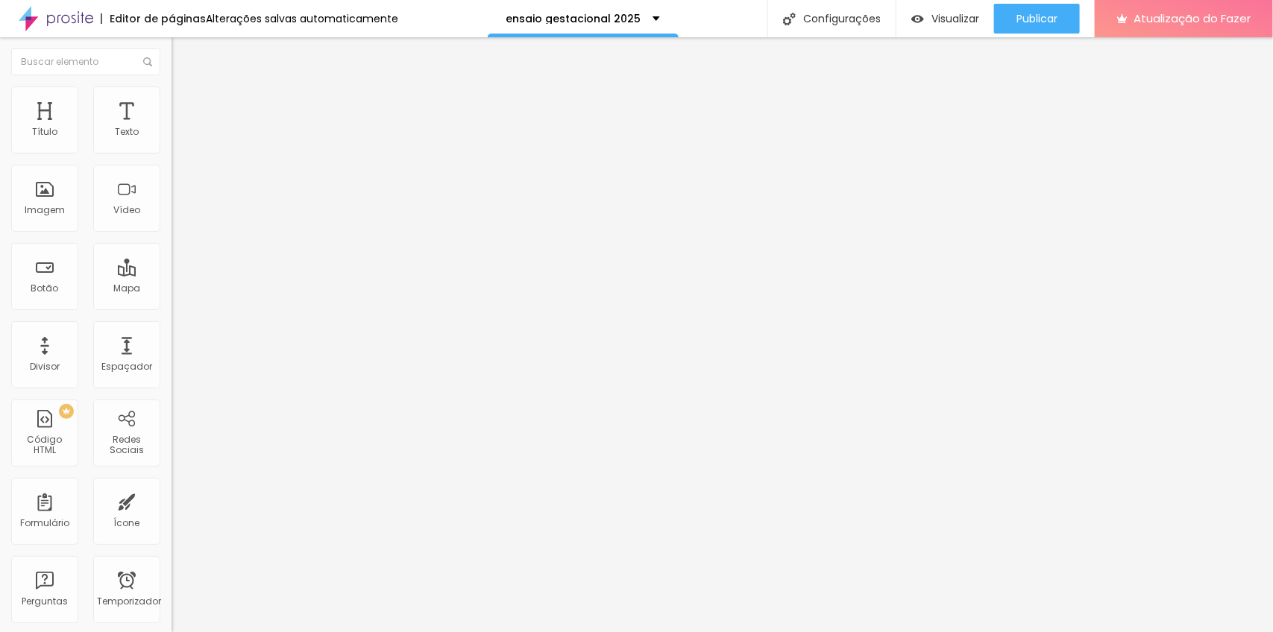
drag, startPoint x: 773, startPoint y: 502, endPoint x: 482, endPoint y: 446, distance: 296.1
paste textarea "família espontânea, leve e natural para pessoas autênticas e divertida"
type textarea "Registros afetivos de histórias reais. Fotografia de família espontânea, leve e…"
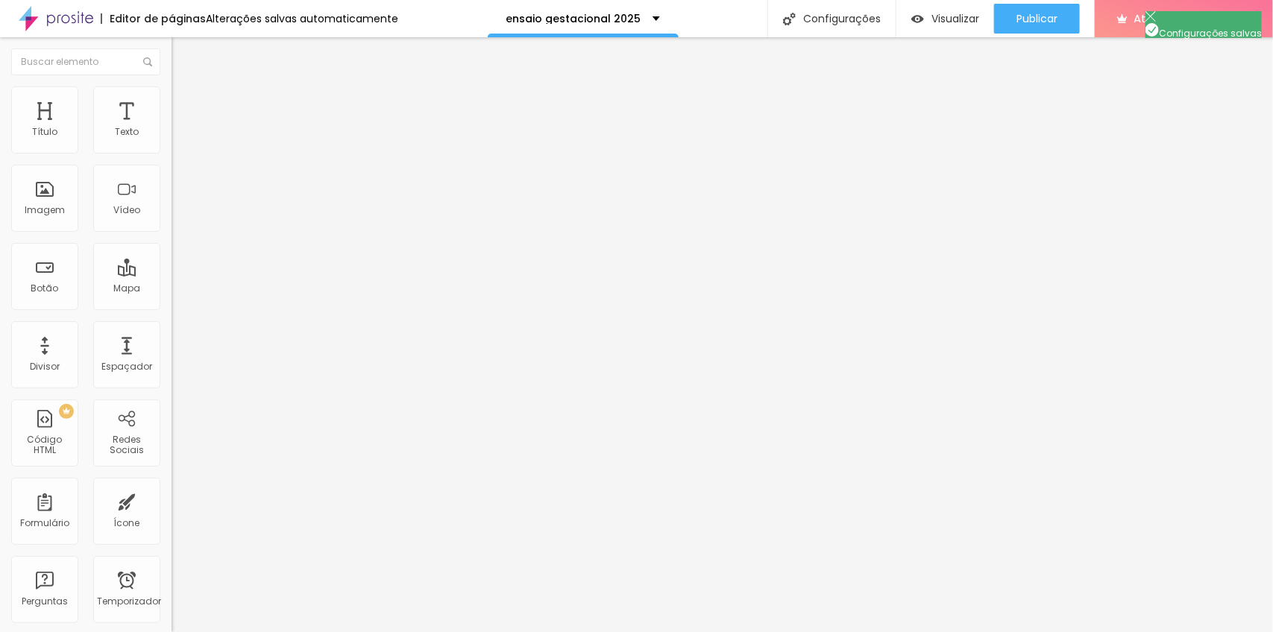
click at [952, 13] on font "Visualizar" at bounding box center [955, 18] width 48 height 15
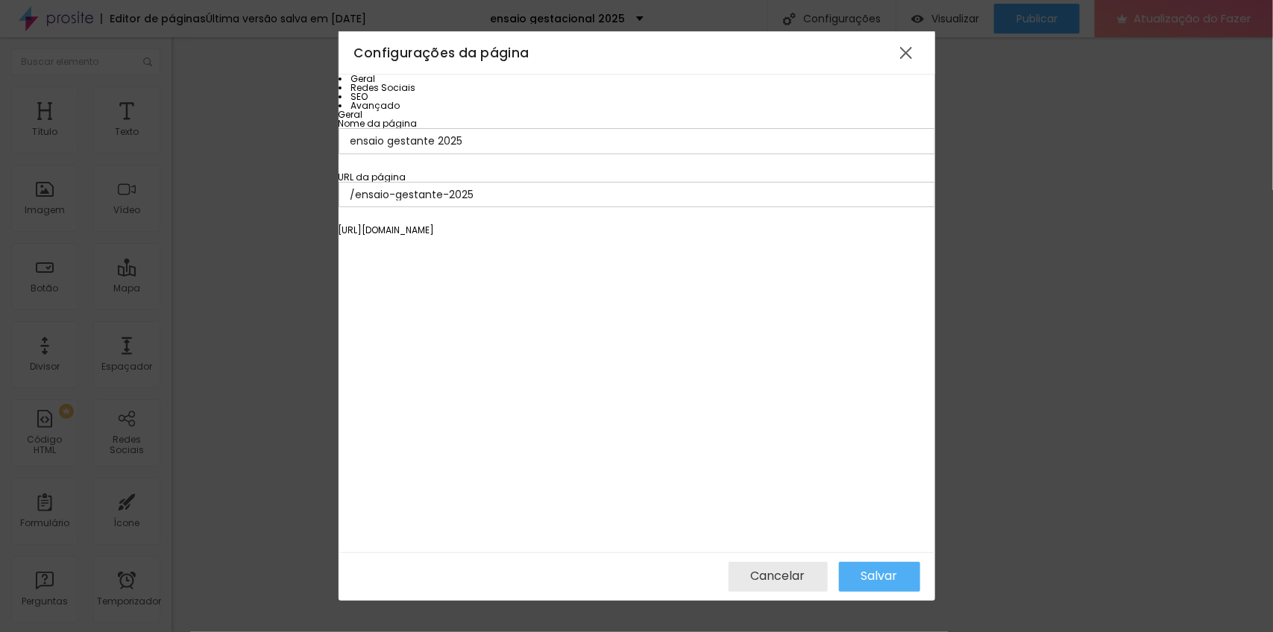
click at [397, 112] on font "Avançado" at bounding box center [375, 105] width 49 height 13
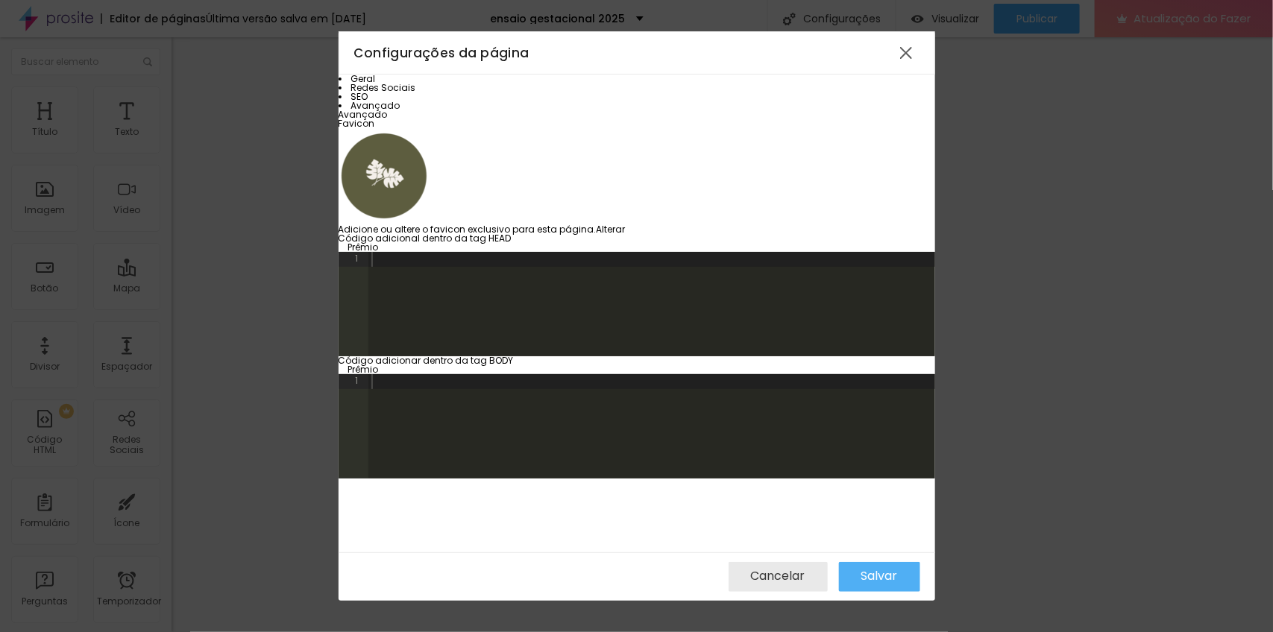
click at [406, 92] on li "Redes Sociais" at bounding box center [637, 88] width 597 height 9
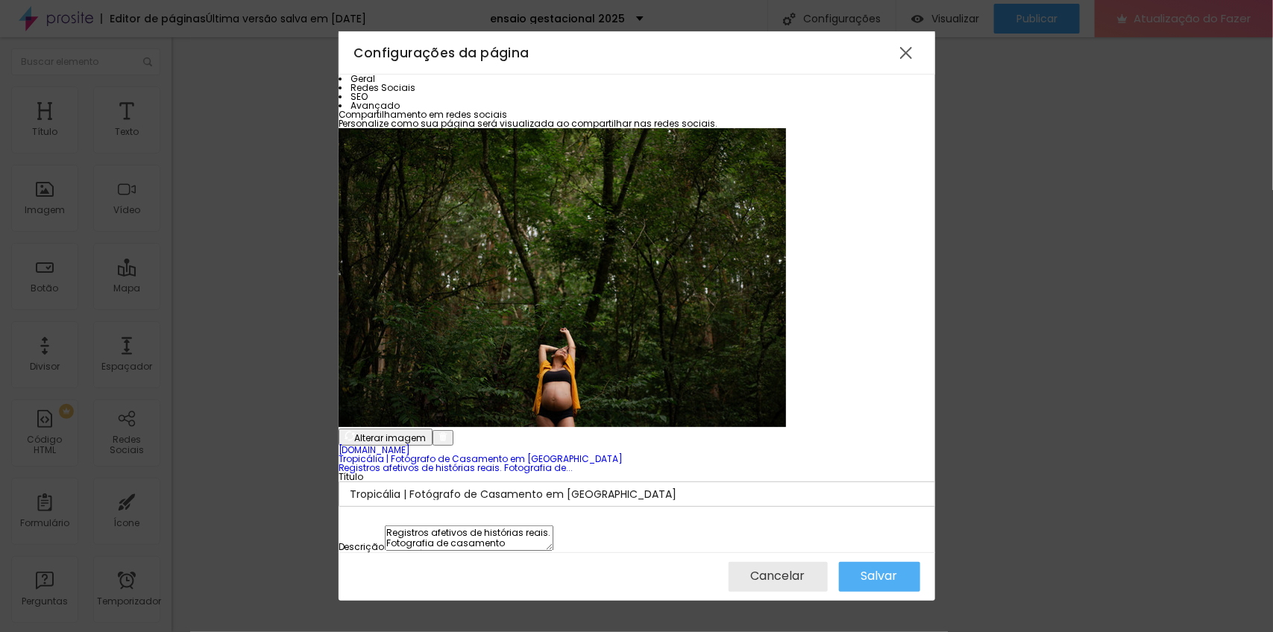
scroll to position [34, 0]
click at [391, 101] on li "SEO" at bounding box center [637, 96] width 597 height 9
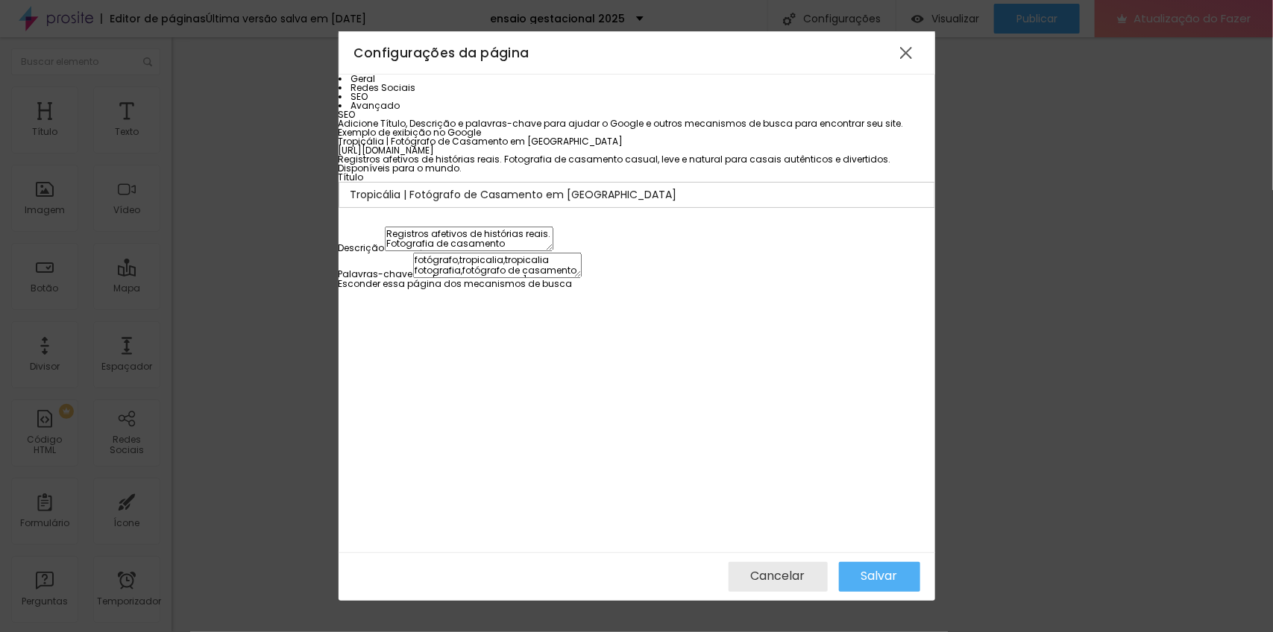
scroll to position [43, 0]
click at [913, 52] on div at bounding box center [906, 53] width 27 height 27
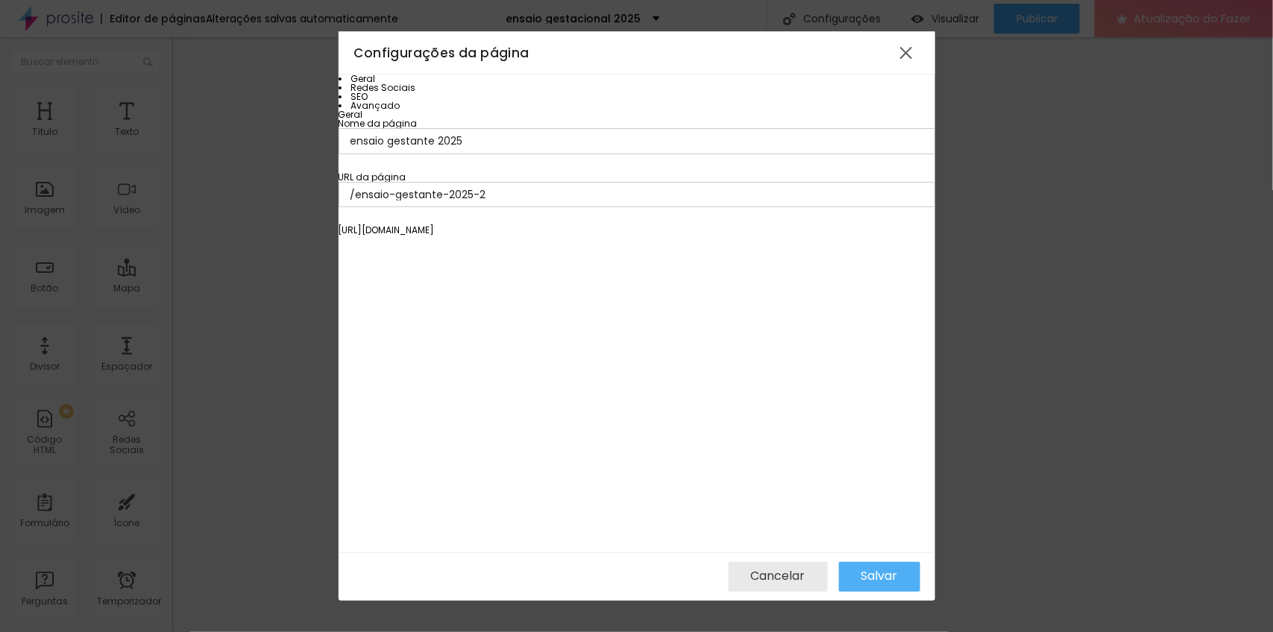
click at [626, 207] on input "/ensaio-gestante-2025-2" at bounding box center [637, 194] width 597 height 25
drag, startPoint x: 620, startPoint y: 225, endPoint x: 695, endPoint y: 211, distance: 75.9
click at [694, 207] on input "/ensaio-gestante-2025-2" at bounding box center [637, 194] width 597 height 25
type input "/ensaio-gestante-2025"
click at [877, 573] on font "Salvar" at bounding box center [879, 575] width 37 height 17
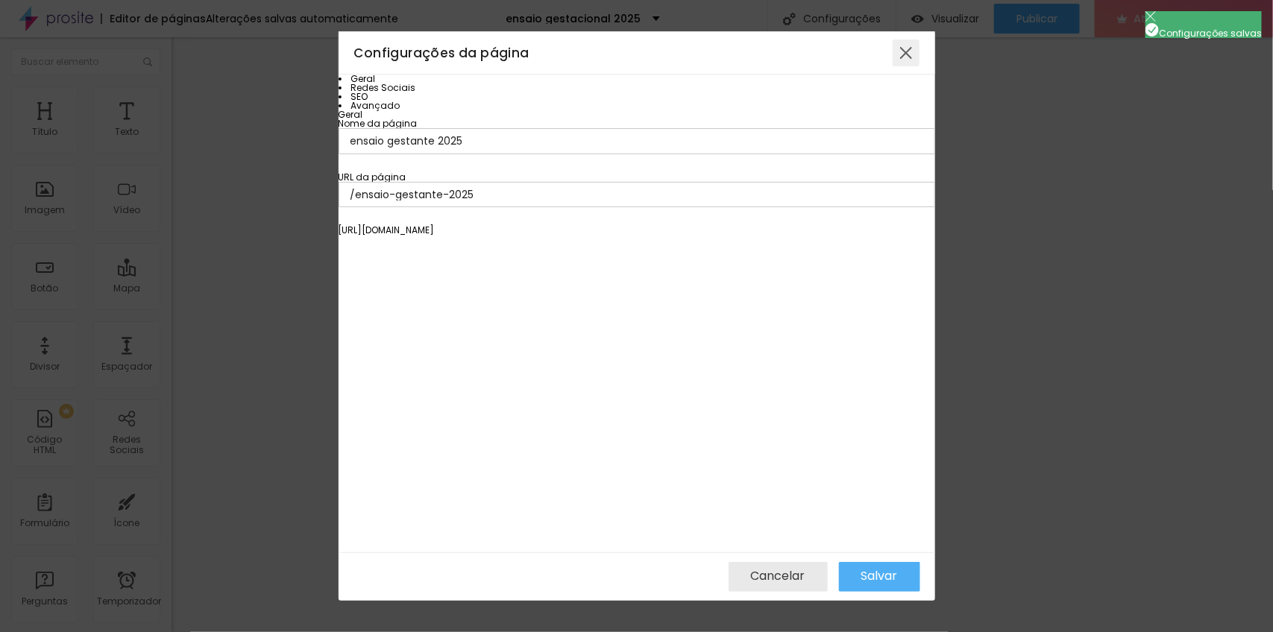
click at [899, 48] on div at bounding box center [906, 53] width 27 height 27
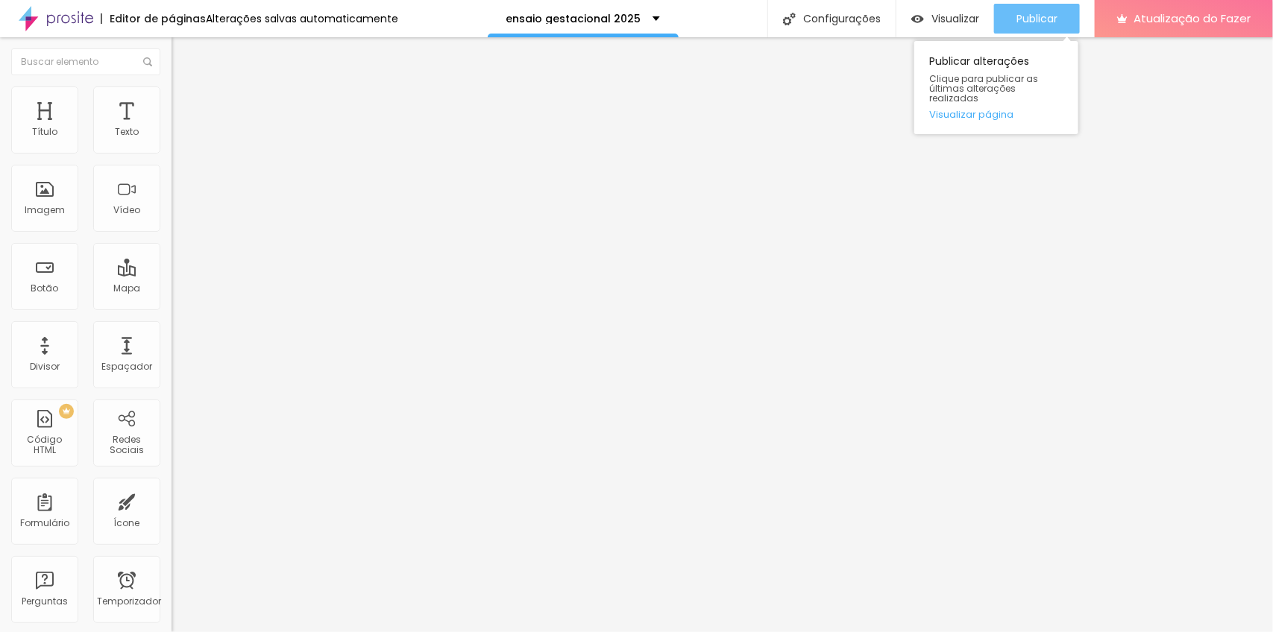
click at [1018, 19] on font "Publicar" at bounding box center [1036, 18] width 41 height 15
